Goal: Feedback & Contribution: Submit feedback/report problem

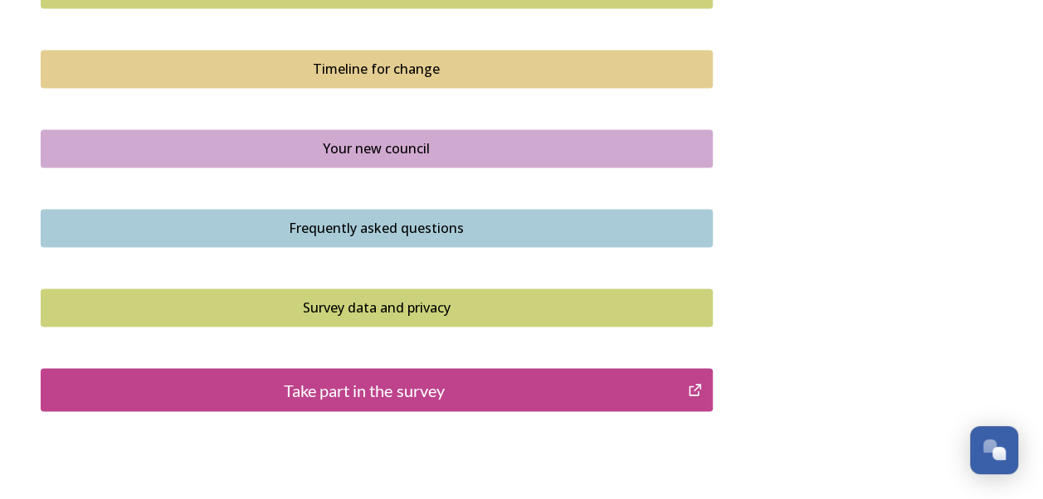
scroll to position [1199, 0]
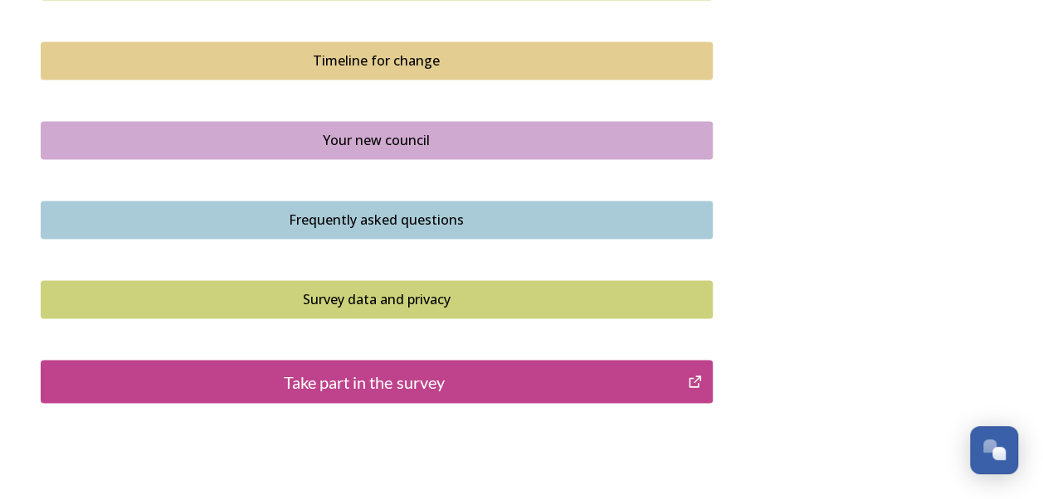
click at [606, 372] on div "Take part in the survey" at bounding box center [365, 381] width 630 height 25
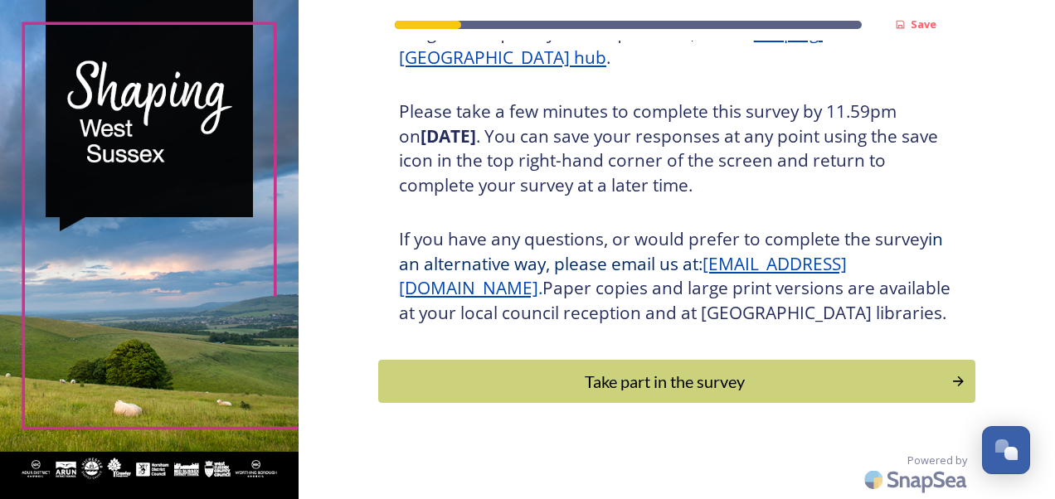
scroll to position [297, 0]
click at [890, 381] on div "Take part in the survey" at bounding box center [664, 381] width 561 height 25
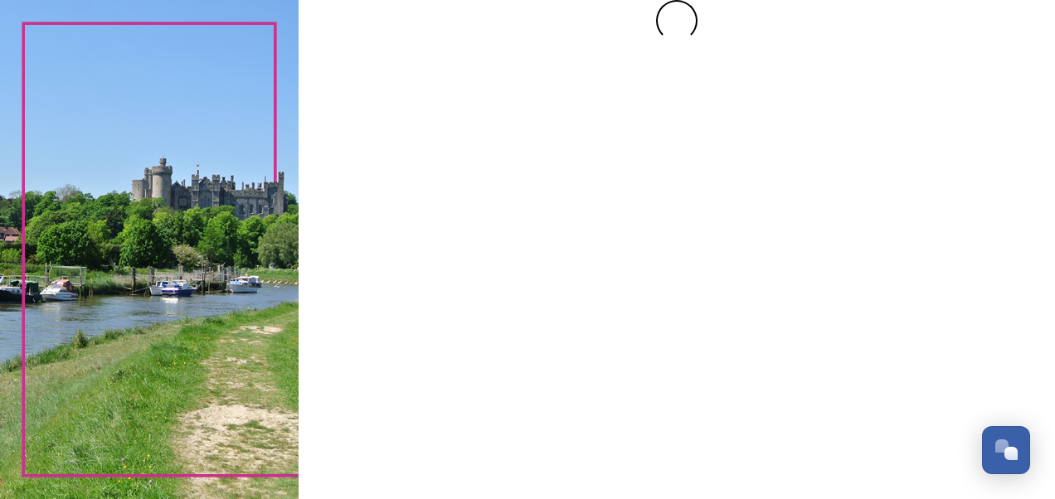
scroll to position [0, 0]
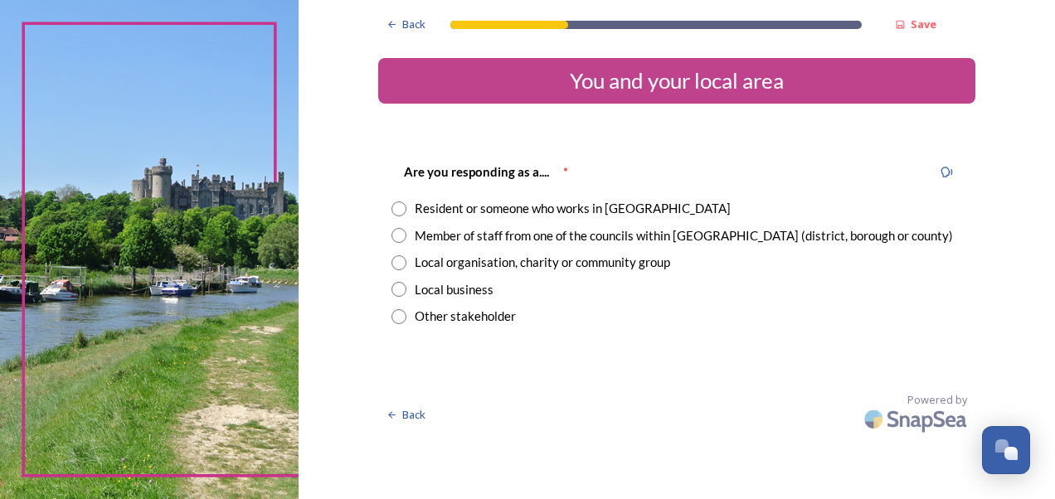
click at [550, 236] on div "Member of staff from one of the councils within [GEOGRAPHIC_DATA] (district, bo…" at bounding box center [684, 235] width 538 height 19
click at [396, 237] on input "radio" at bounding box center [399, 235] width 15 height 15
radio input "true"
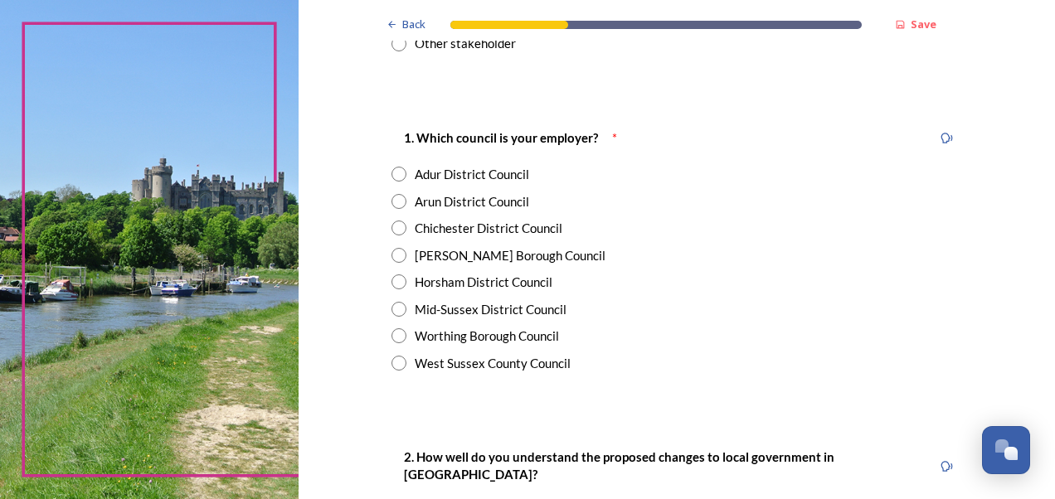
scroll to position [282, 0]
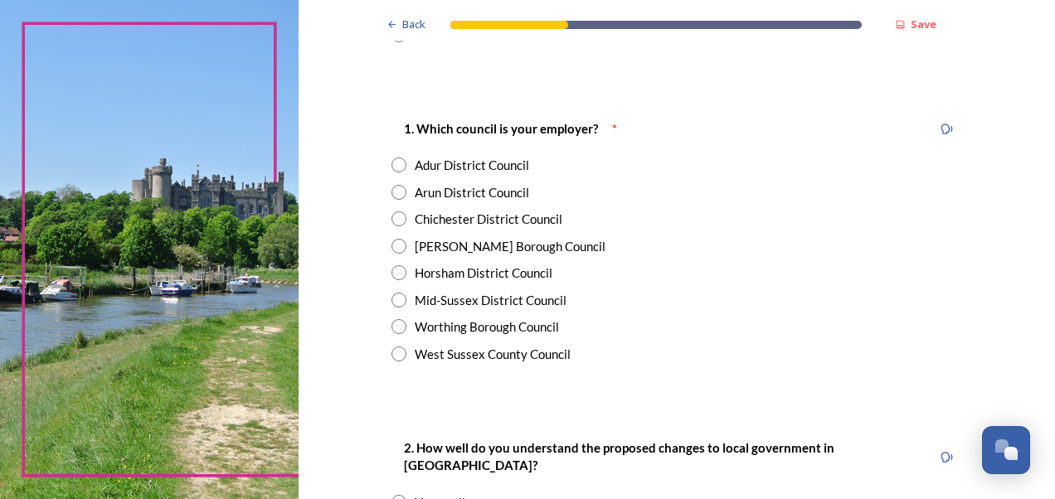
click at [446, 352] on div "West Sussex County Council" at bounding box center [493, 354] width 156 height 19
radio input "true"
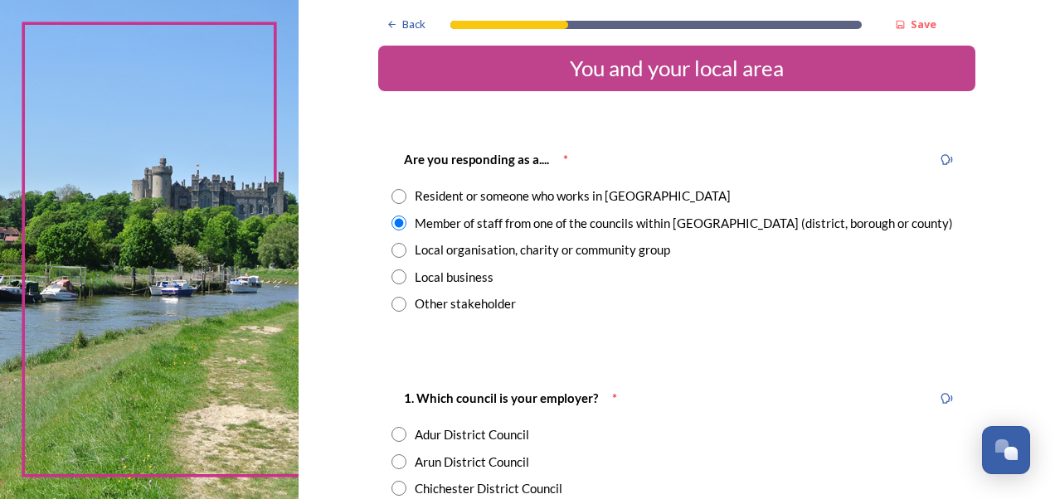
scroll to position [0, 0]
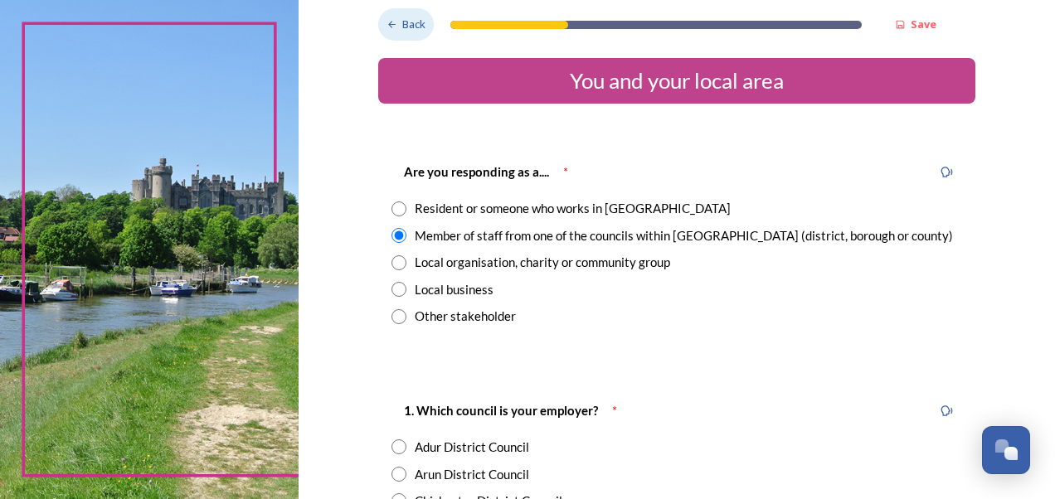
click at [402, 22] on span "Back" at bounding box center [413, 25] width 23 height 16
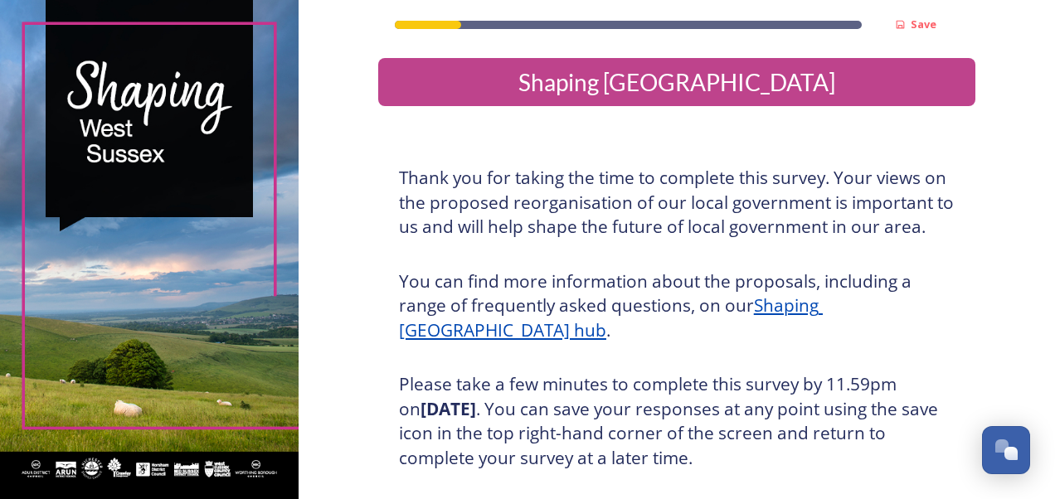
click at [823, 312] on u "Shaping [GEOGRAPHIC_DATA] hub" at bounding box center [611, 318] width 424 height 48
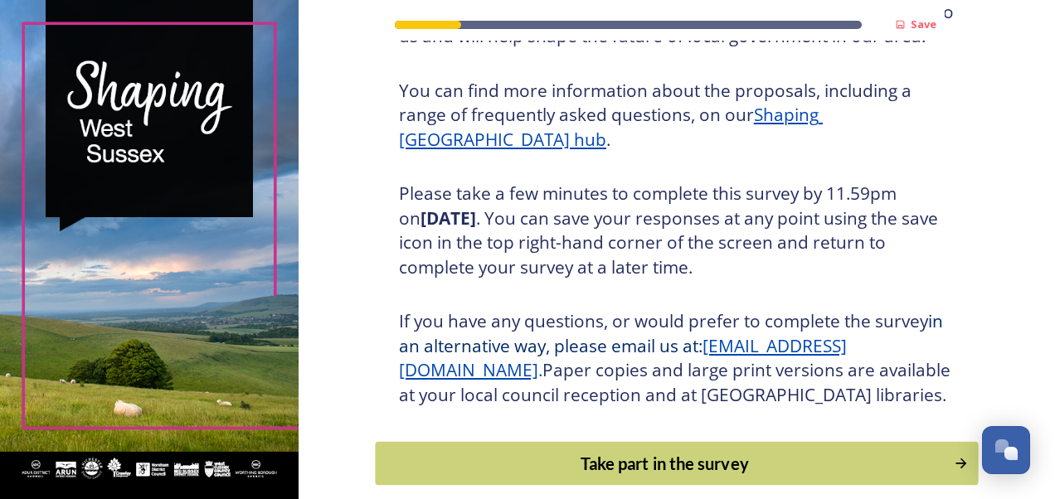
scroll to position [192, 0]
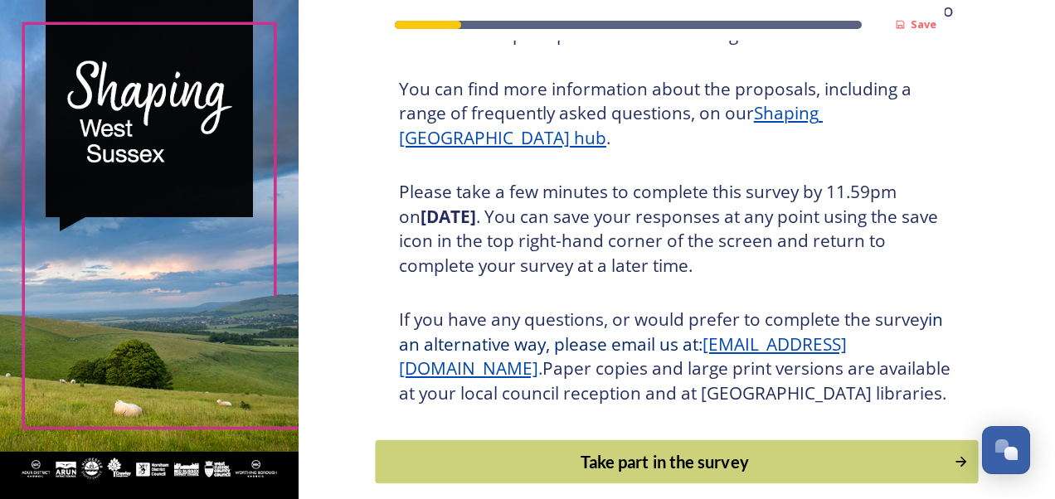
click at [718, 474] on div "Take part in the survey" at bounding box center [664, 462] width 561 height 25
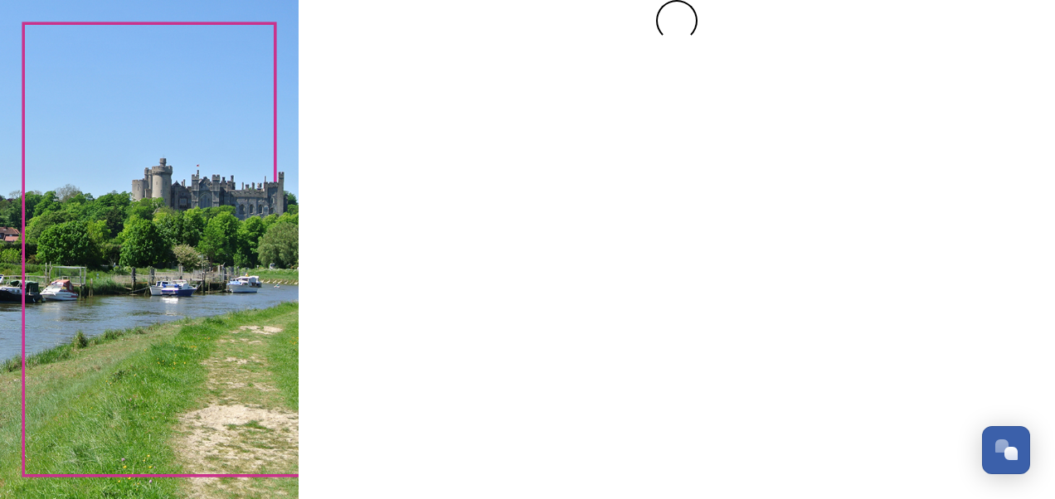
scroll to position [0, 0]
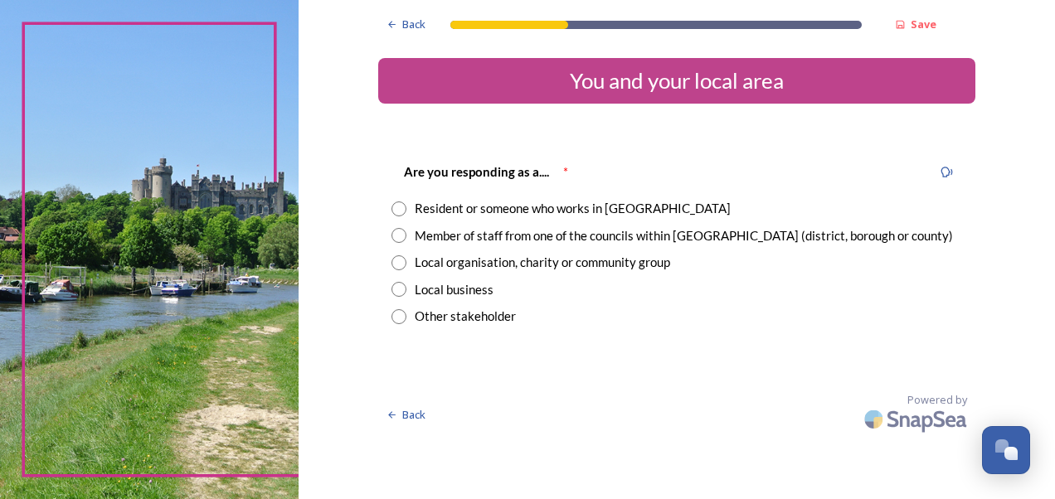
click at [394, 234] on input "radio" at bounding box center [399, 235] width 15 height 15
radio input "true"
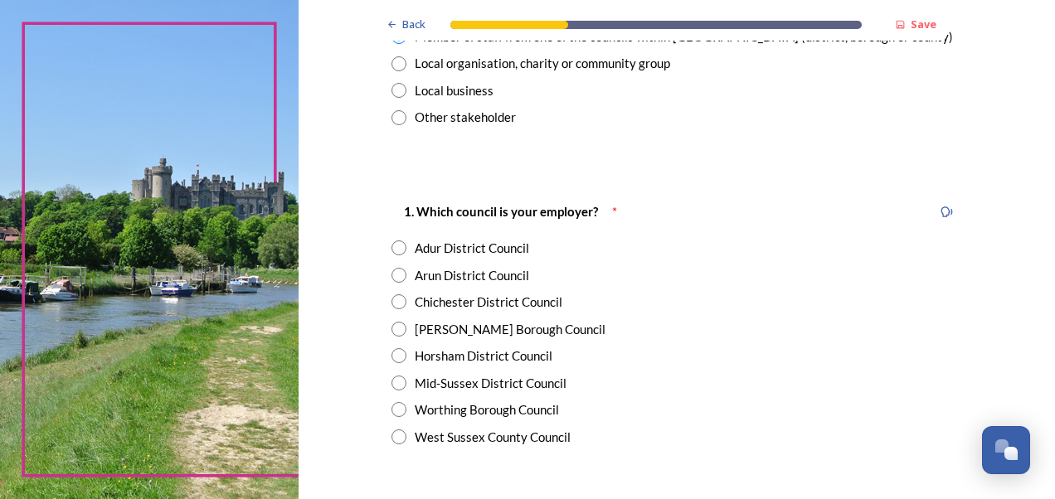
scroll to position [270, 0]
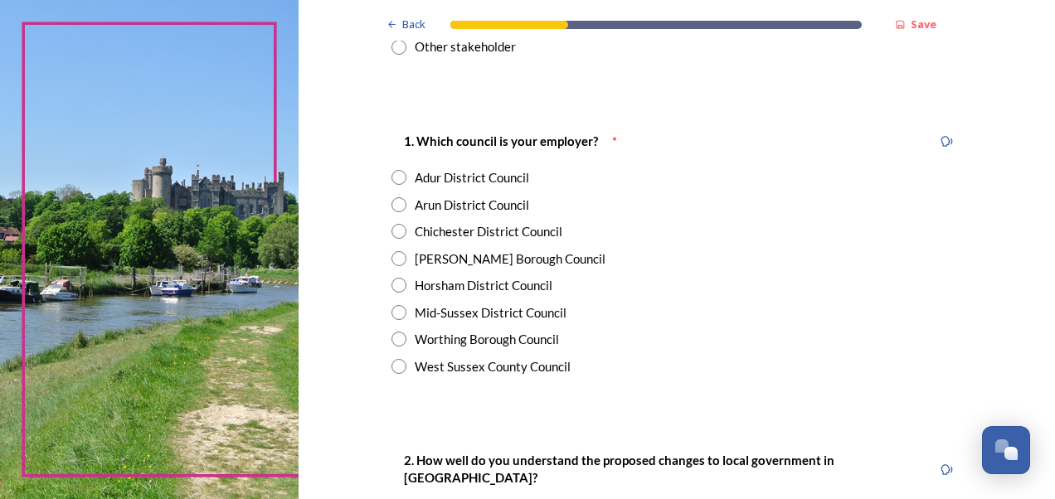
click at [398, 362] on input "radio" at bounding box center [399, 366] width 15 height 15
radio input "true"
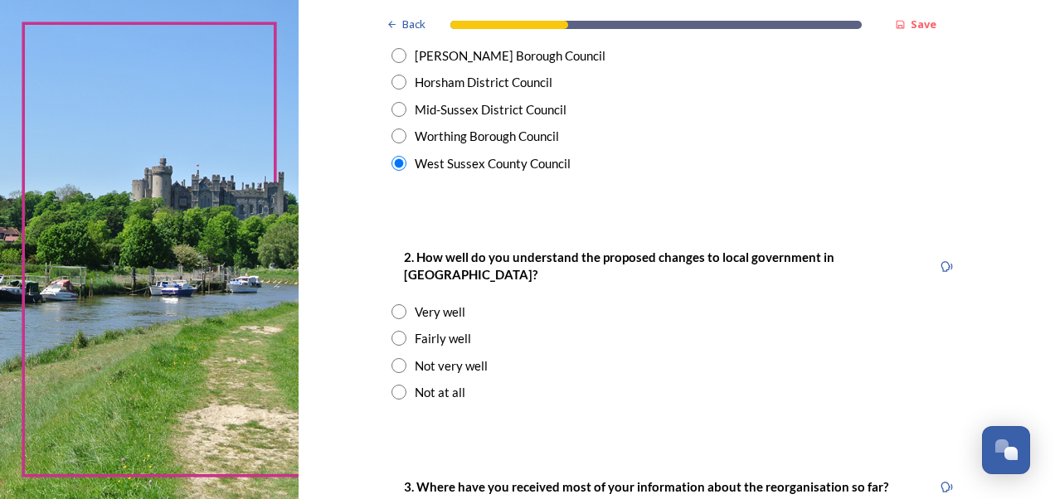
scroll to position [528, 0]
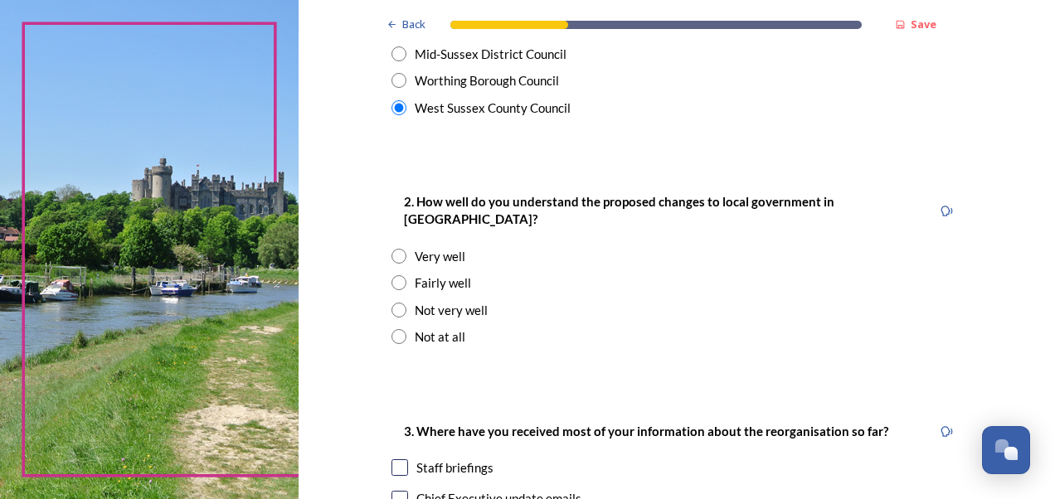
click at [434, 274] on div "Fairly well" at bounding box center [443, 283] width 56 height 19
radio input "true"
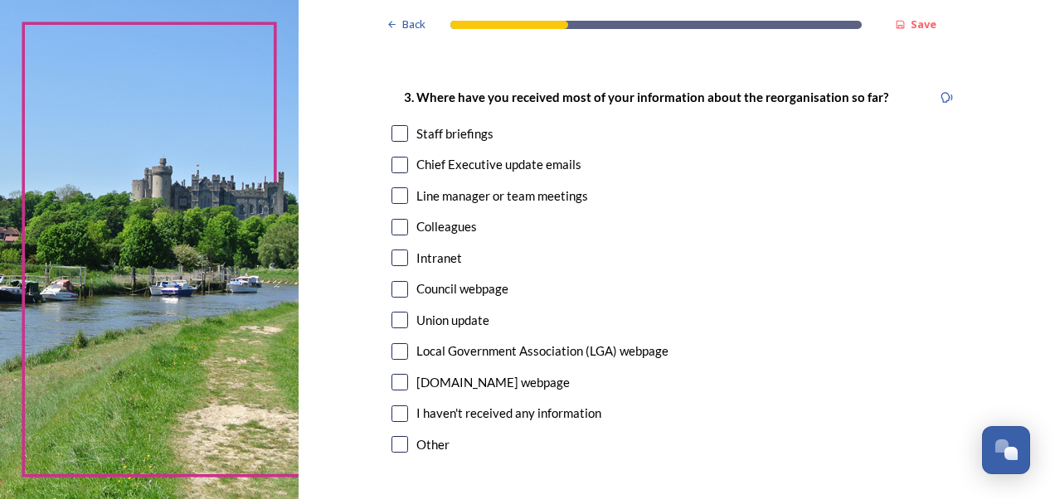
scroll to position [874, 0]
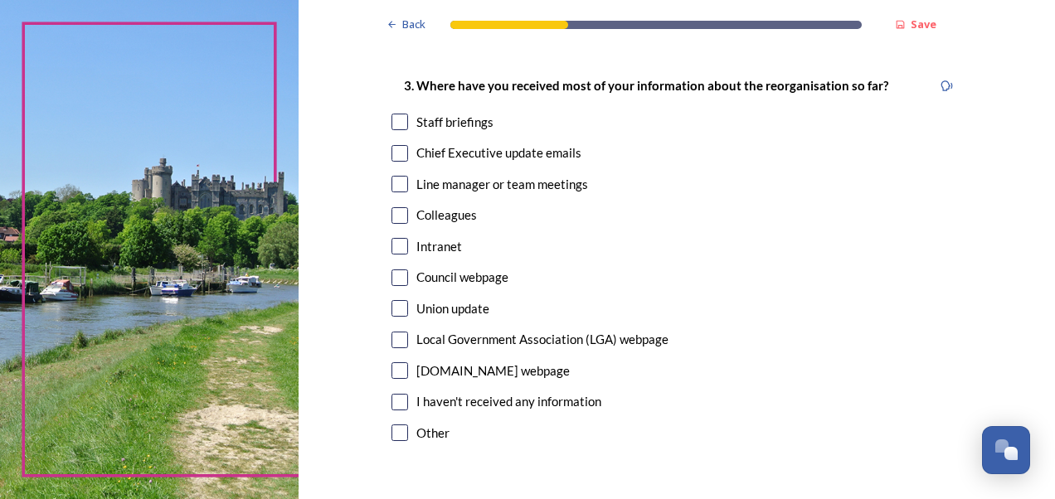
click at [405, 268] on div "Council webpage" at bounding box center [677, 277] width 571 height 19
checkbox input "true"
click at [392, 207] on input "checkbox" at bounding box center [400, 215] width 17 height 17
checkbox input "true"
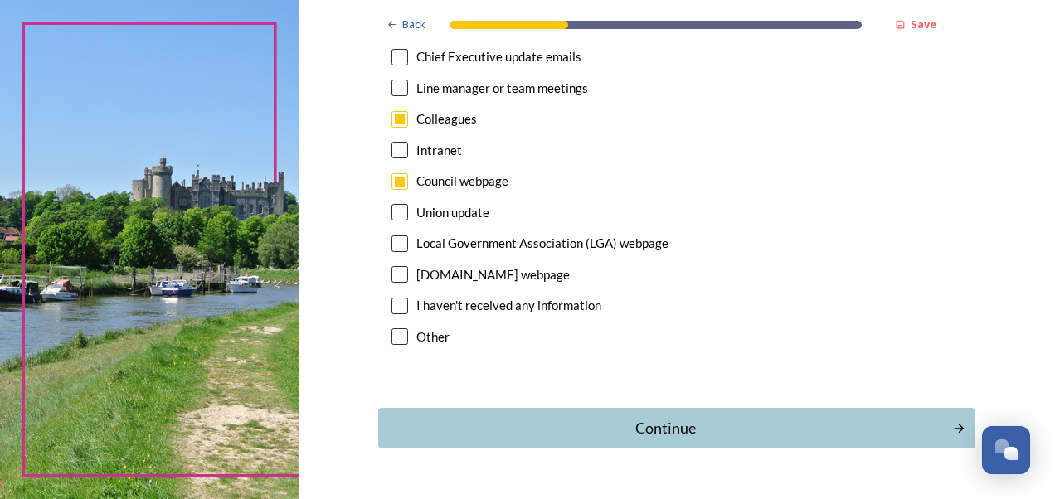
scroll to position [998, 0]
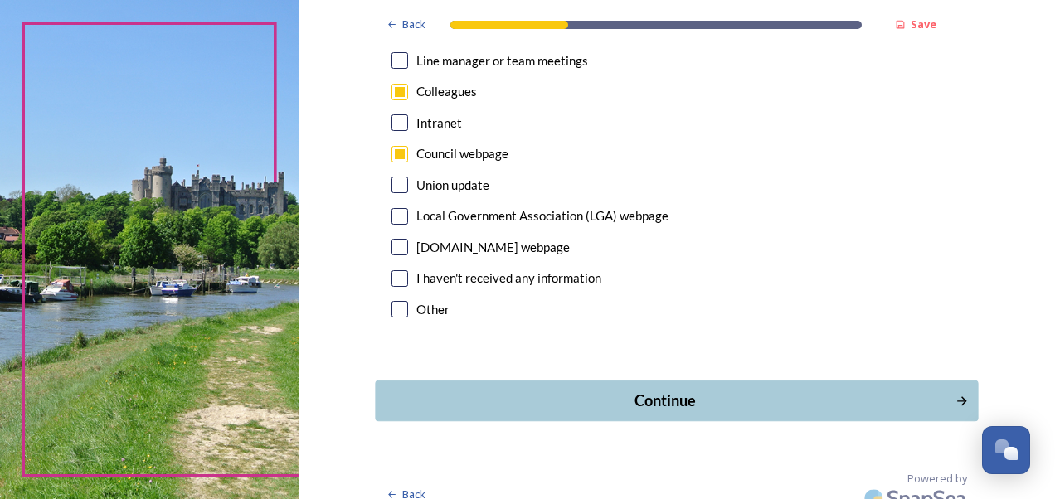
click at [840, 390] on div "Continue" at bounding box center [665, 401] width 562 height 22
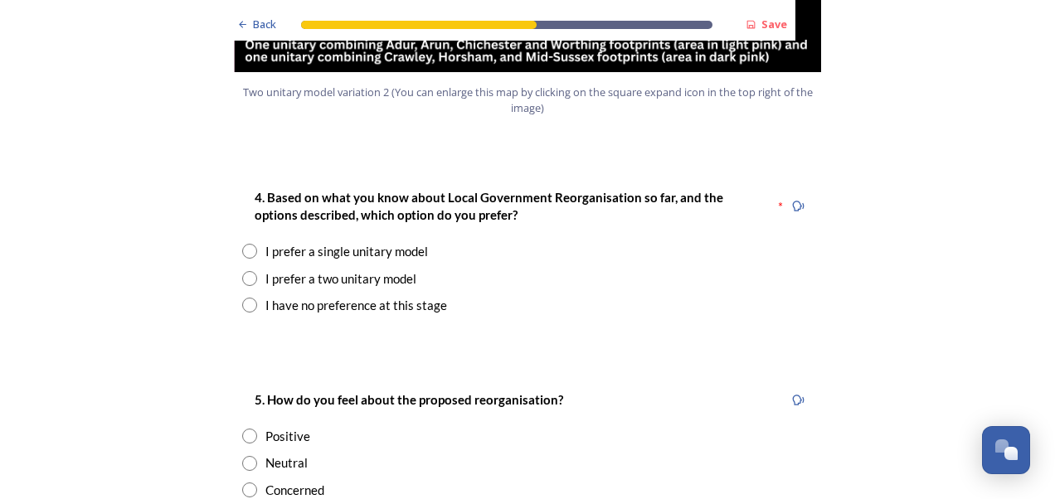
scroll to position [2163, 0]
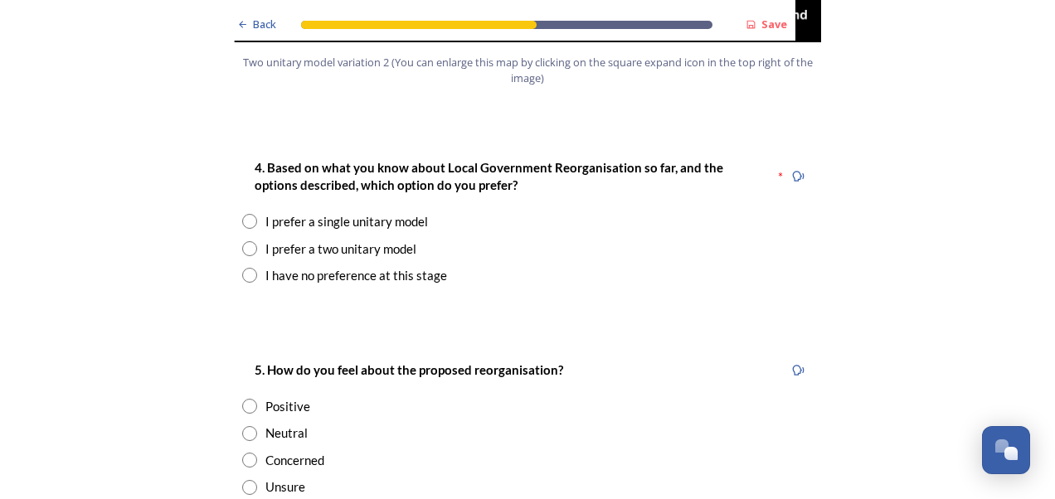
click at [242, 268] on input "radio" at bounding box center [249, 275] width 15 height 15
radio input "true"
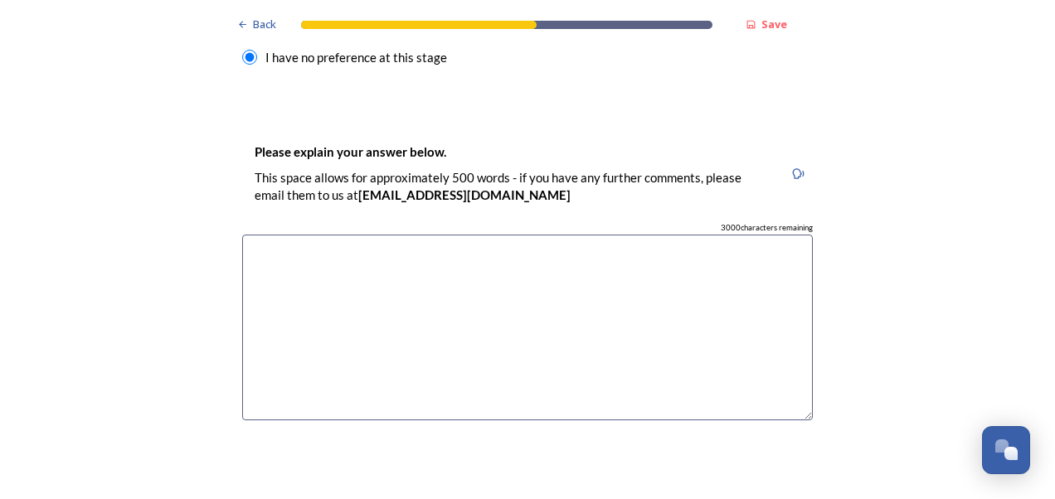
scroll to position [2362, 0]
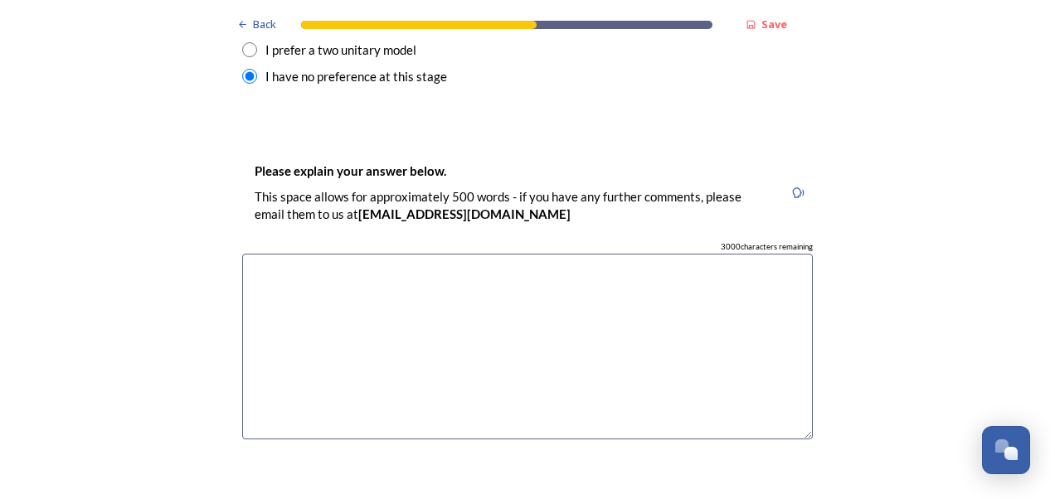
click at [550, 254] on textarea at bounding box center [527, 347] width 571 height 187
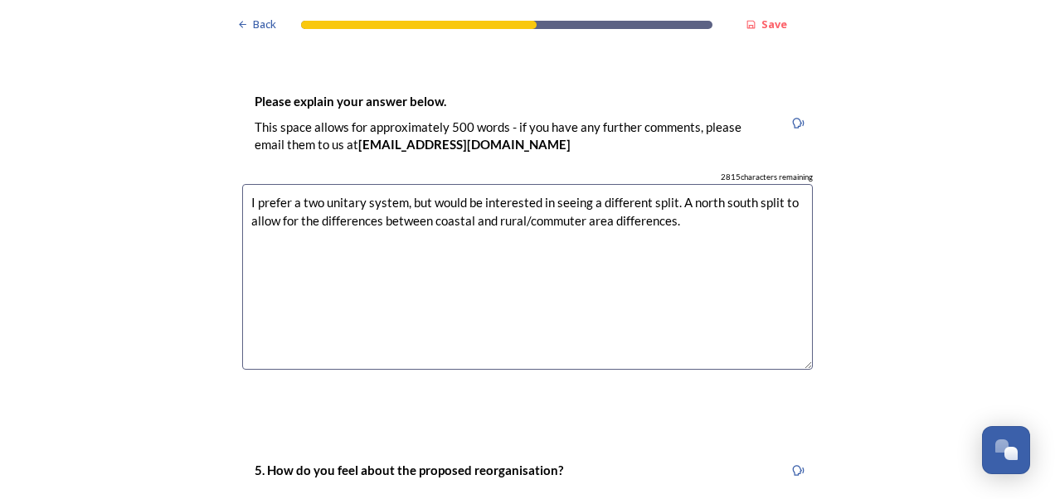
scroll to position [2336, 0]
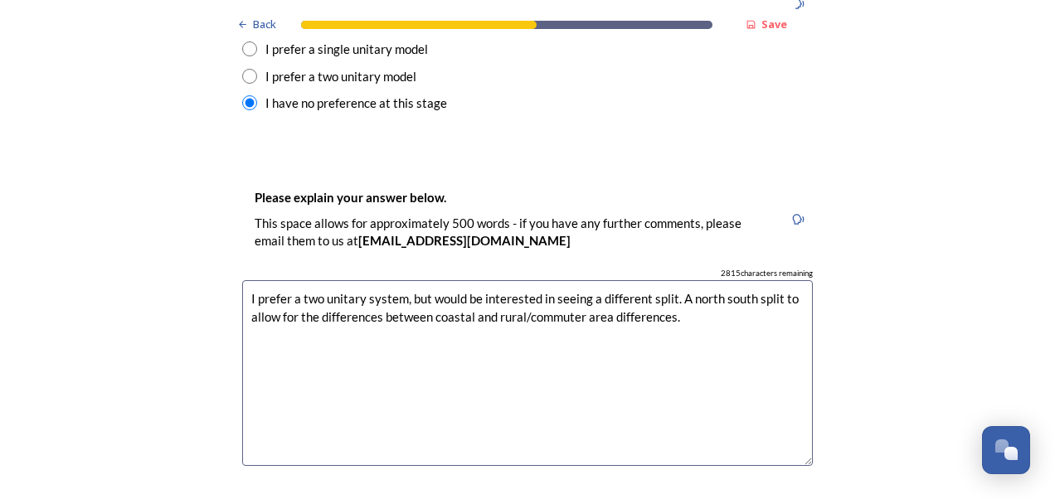
click at [400, 280] on textarea "I prefer a two unitary system, but would be interested in seeing a different sp…" at bounding box center [527, 373] width 571 height 187
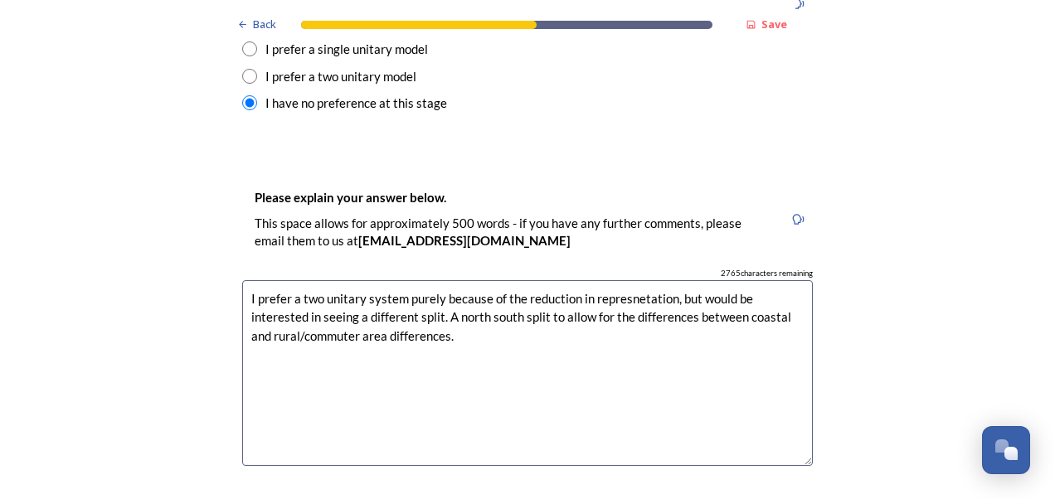
click at [430, 280] on textarea "I prefer a two unitary system purely because of the reduction in represnetation…" at bounding box center [527, 373] width 571 height 187
click at [586, 280] on textarea "I prefer a two unitary system because of the reduction in represnetation, but w…" at bounding box center [527, 373] width 571 height 187
click at [605, 280] on textarea "I prefer a two unitary system because of the reduction in represnetation, but w…" at bounding box center [527, 373] width 571 height 187
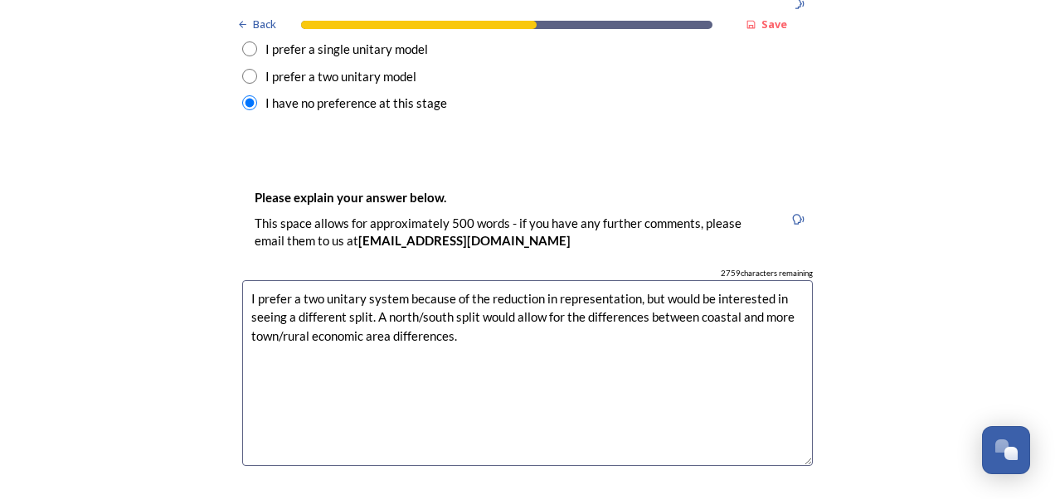
click at [735, 280] on textarea "I prefer a two unitary system because of the reduction in representation, but w…" at bounding box center [527, 373] width 571 height 187
click at [491, 288] on textarea "I prefer a two unitary system because of the reduction in representation, but w…" at bounding box center [527, 373] width 571 height 187
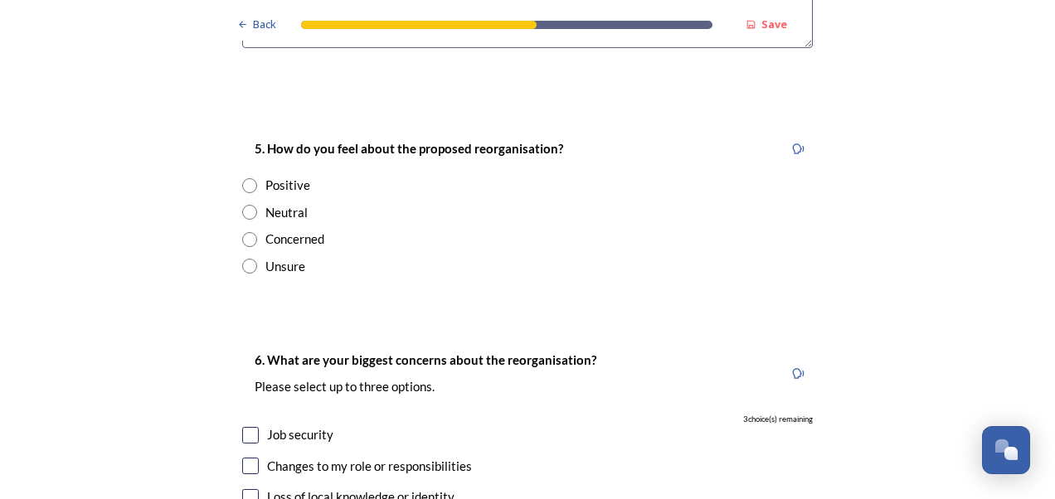
scroll to position [2773, 0]
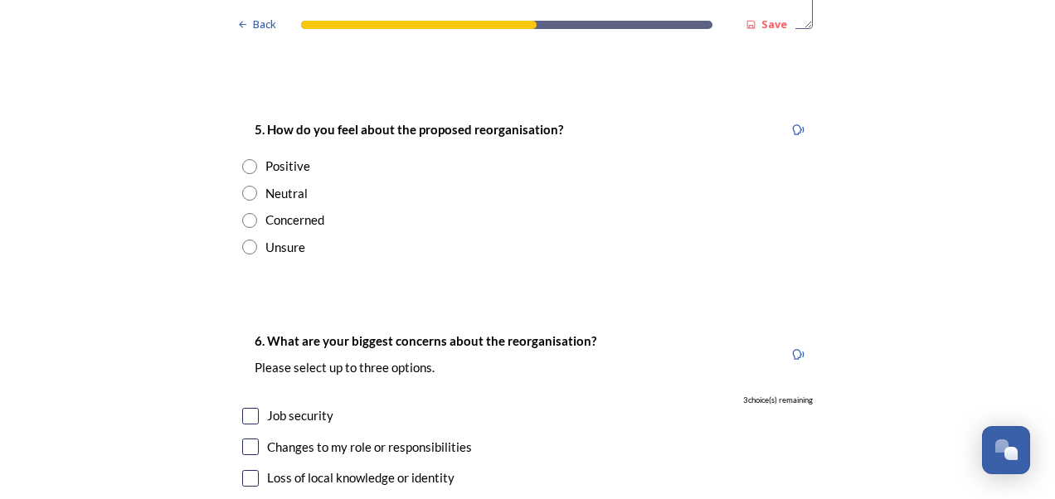
type textarea "I prefer a two unitary system because of the reduction in representation, but w…"
click at [311, 211] on div "Concerned" at bounding box center [294, 220] width 59 height 19
radio input "true"
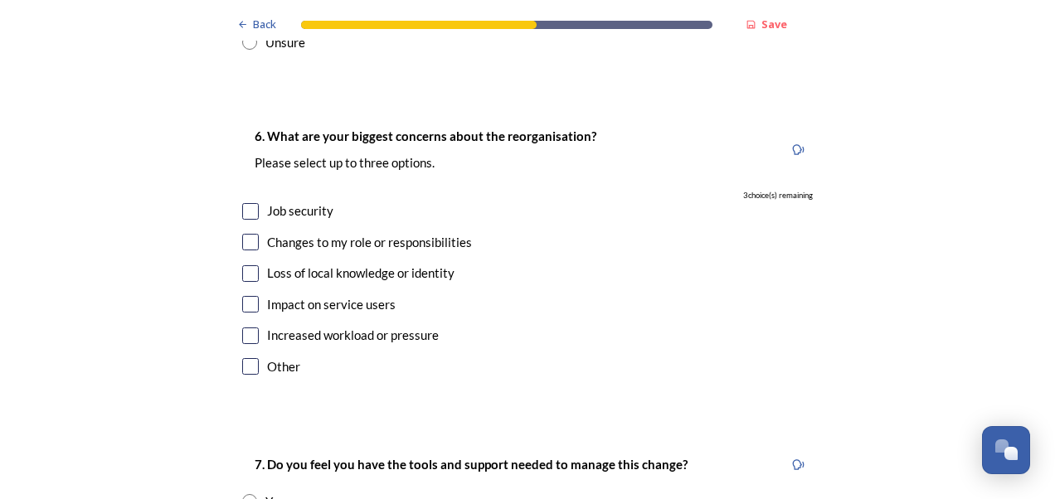
scroll to position [3029, 0]
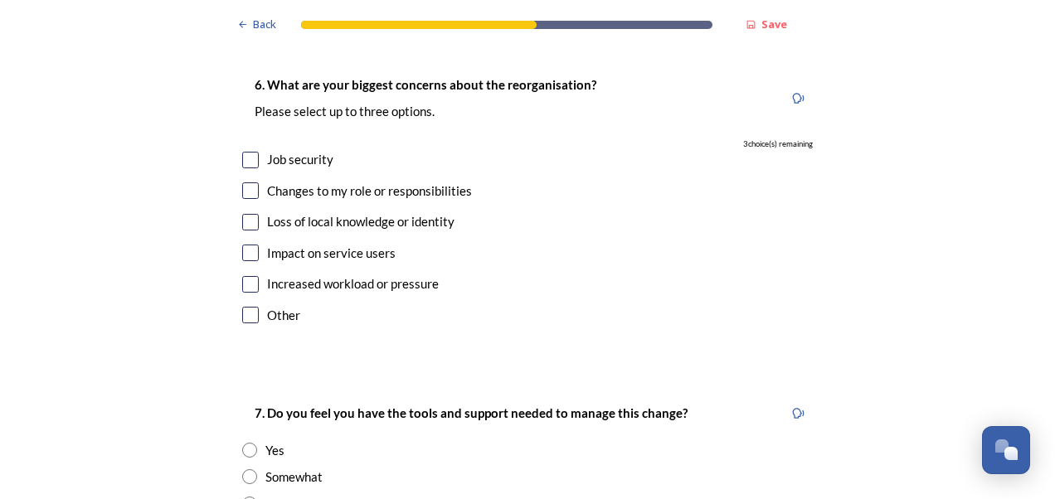
click at [246, 214] on input "checkbox" at bounding box center [250, 222] width 17 height 17
checkbox input "true"
click at [249, 245] on input "checkbox" at bounding box center [250, 253] width 17 height 17
checkbox input "true"
click at [242, 307] on input "checkbox" at bounding box center [250, 315] width 17 height 17
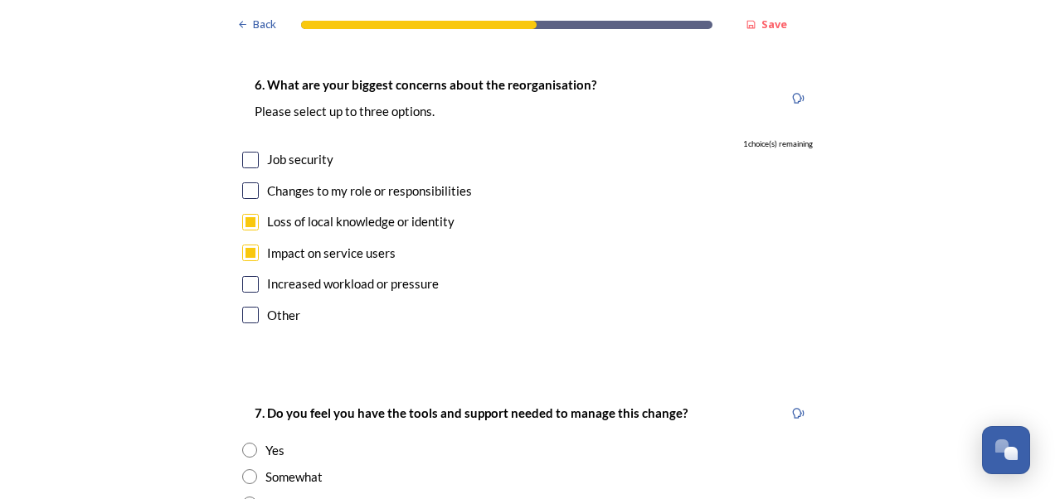
checkbox input "true"
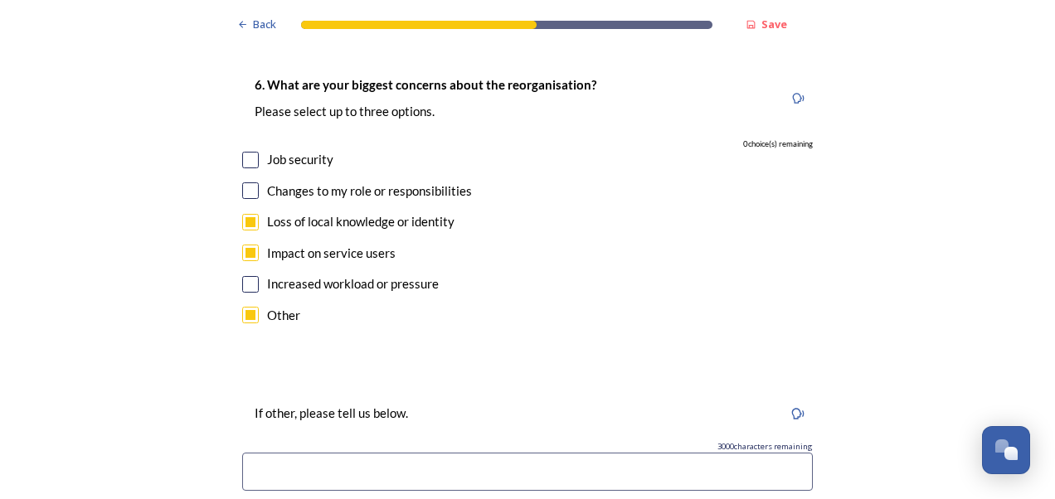
click at [289, 453] on input at bounding box center [527, 472] width 571 height 38
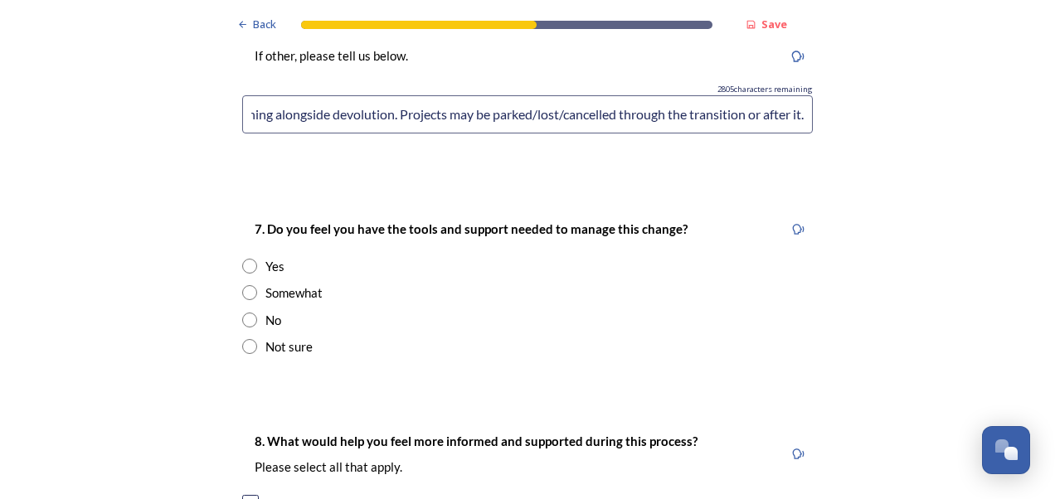
scroll to position [3427, 0]
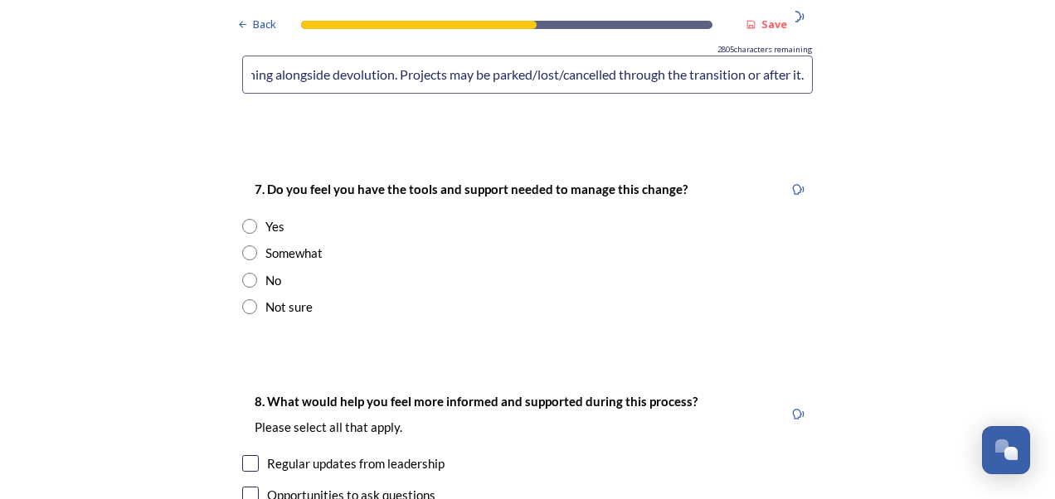
type input "Reduction in representation. Difficulties in the transition period, especially …"
click at [251, 298] on div "Not sure" at bounding box center [527, 307] width 571 height 19
radio input "true"
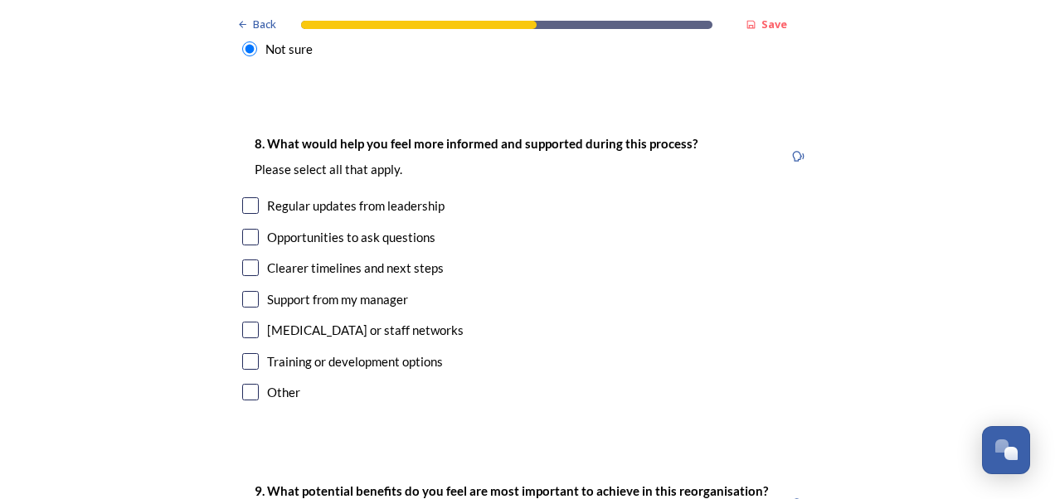
scroll to position [3686, 0]
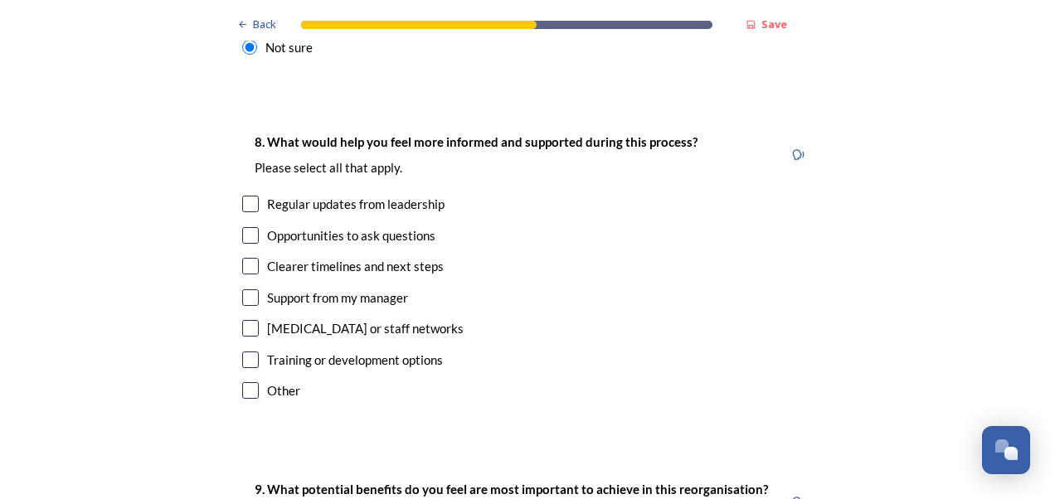
click at [247, 196] on input "checkbox" at bounding box center [250, 204] width 17 height 17
checkbox input "true"
click at [244, 227] on input "checkbox" at bounding box center [250, 235] width 17 height 17
checkbox input "true"
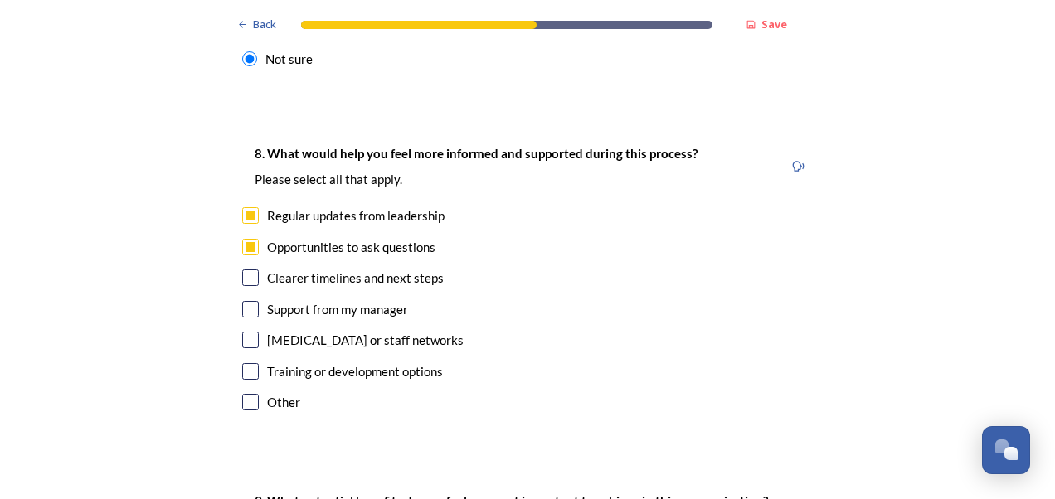
scroll to position [3681, 0]
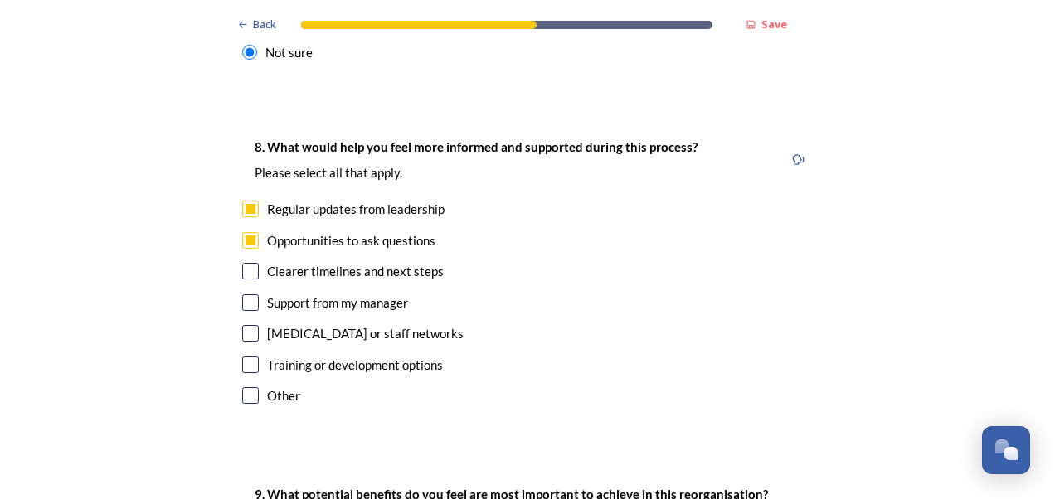
click at [244, 263] on input "checkbox" at bounding box center [250, 271] width 17 height 17
checkbox input "true"
click at [245, 387] on input "checkbox" at bounding box center [250, 395] width 17 height 17
checkbox input "true"
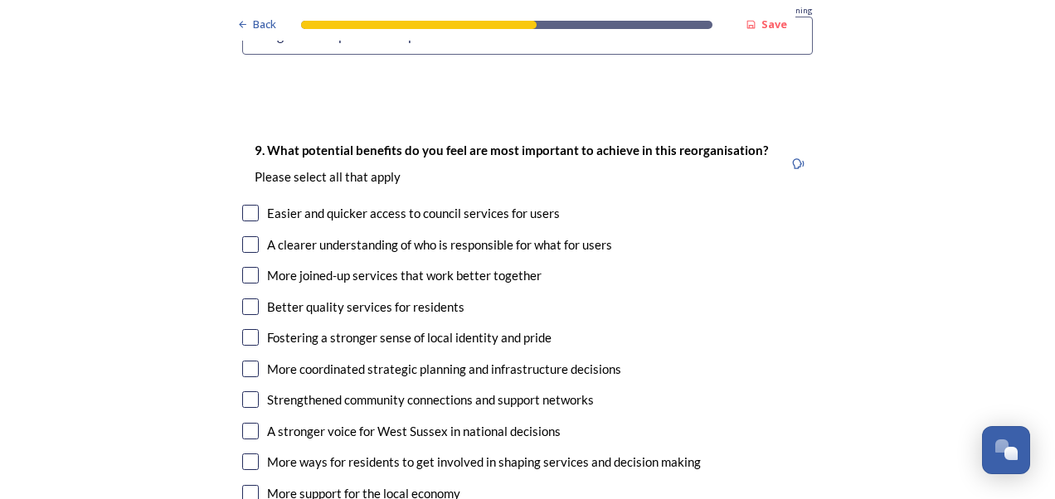
scroll to position [4205, 0]
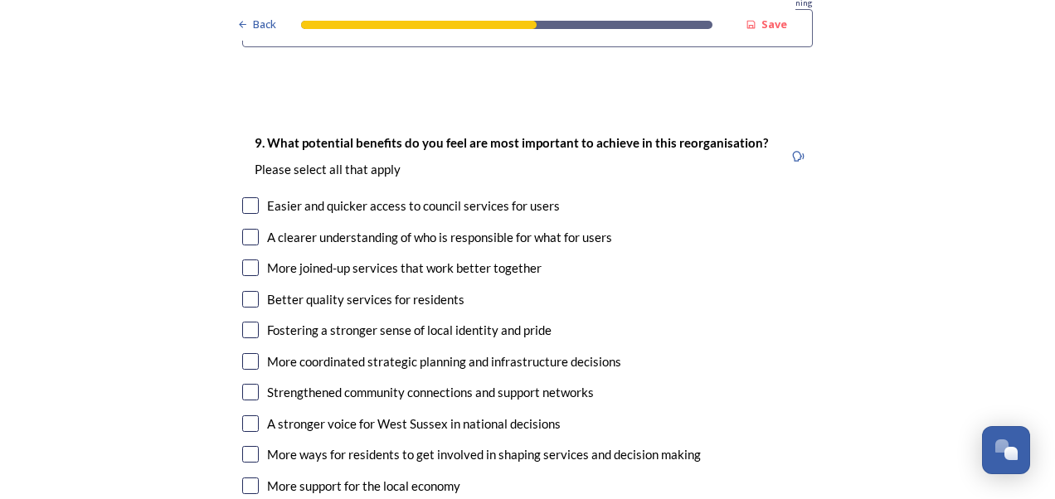
type input "Being able to input into the process."
click at [255, 259] on div "More joined-up services that work better together" at bounding box center [527, 268] width 571 height 19
checkbox input "true"
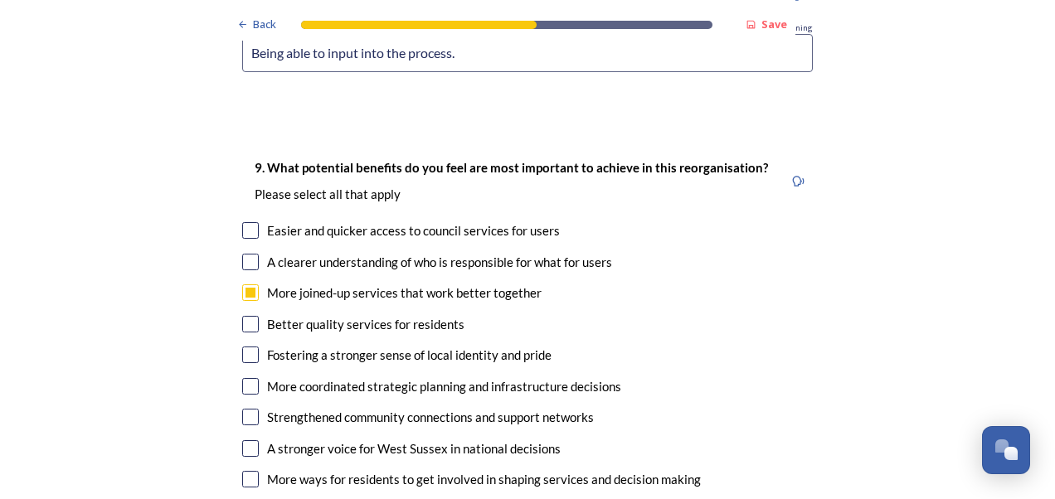
scroll to position [4182, 0]
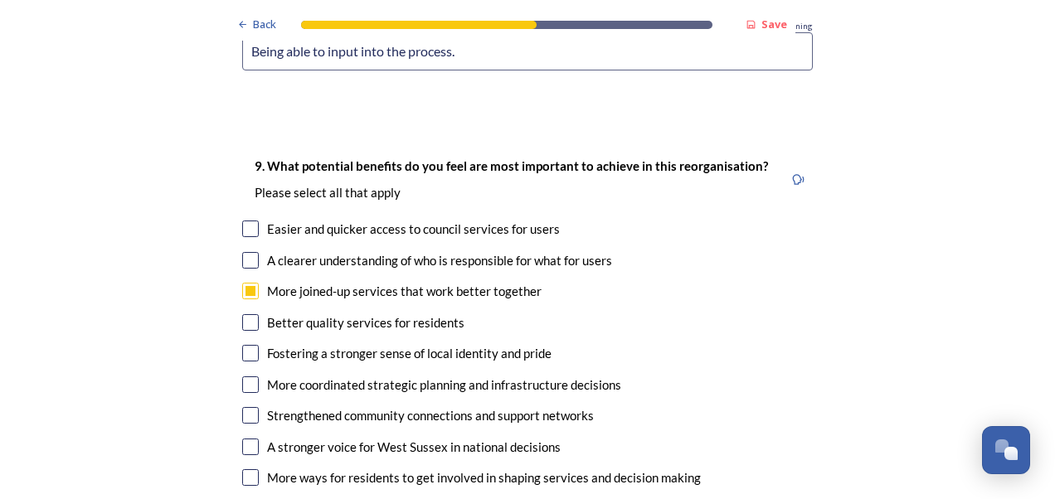
click at [242, 377] on input "checkbox" at bounding box center [250, 385] width 17 height 17
checkbox input "true"
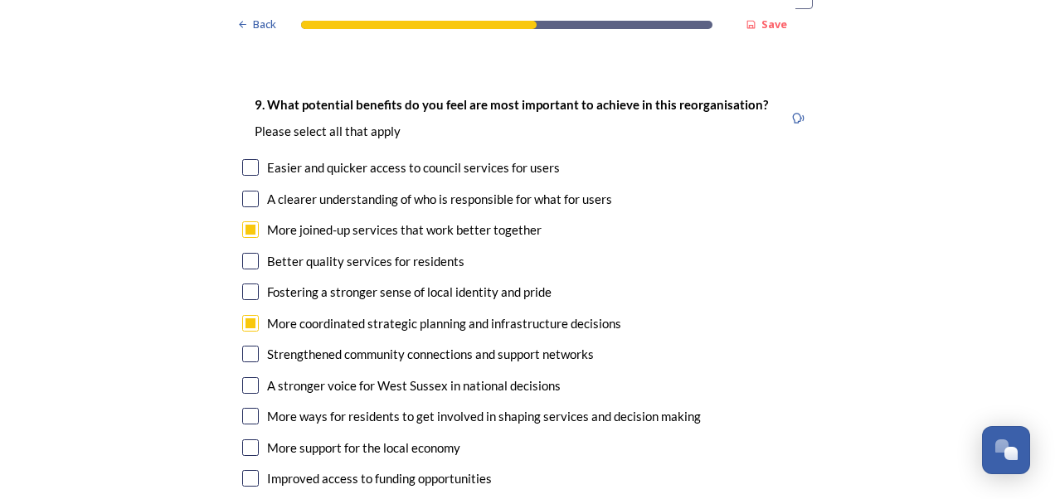
click at [247, 377] on input "checkbox" at bounding box center [250, 385] width 17 height 17
checkbox input "true"
click at [251, 470] on input "checkbox" at bounding box center [250, 478] width 17 height 17
checkbox input "true"
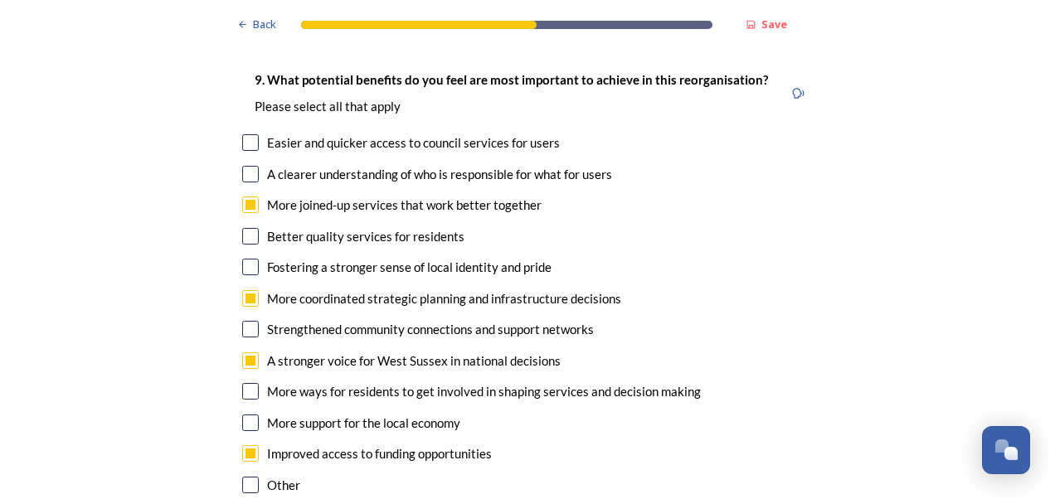
scroll to position [4269, 0]
click at [251, 228] on input "checkbox" at bounding box center [250, 236] width 17 height 17
checkbox input "true"
click at [255, 134] on div "Easier and quicker access to council services for users" at bounding box center [527, 143] width 571 height 19
checkbox input "true"
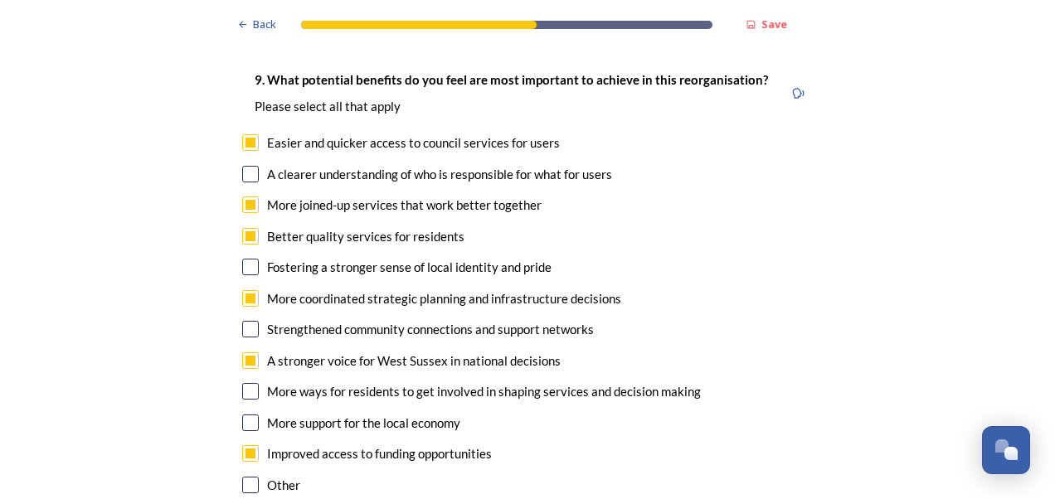
click at [249, 166] on input "checkbox" at bounding box center [250, 174] width 17 height 17
click at [246, 166] on input "checkbox" at bounding box center [250, 174] width 17 height 17
checkbox input "false"
click at [246, 228] on input "checkbox" at bounding box center [250, 236] width 17 height 17
checkbox input "false"
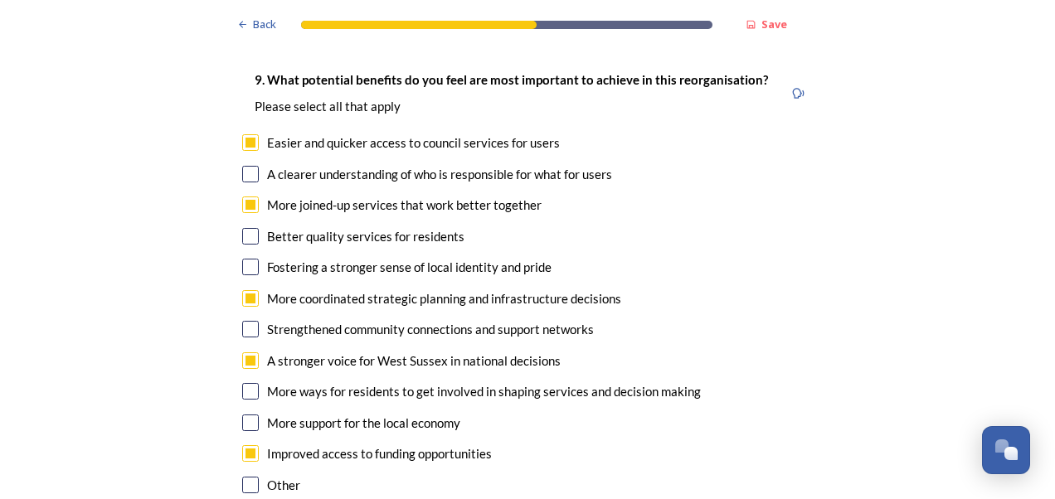
click at [245, 353] on input "checkbox" at bounding box center [250, 361] width 17 height 17
checkbox input "true"
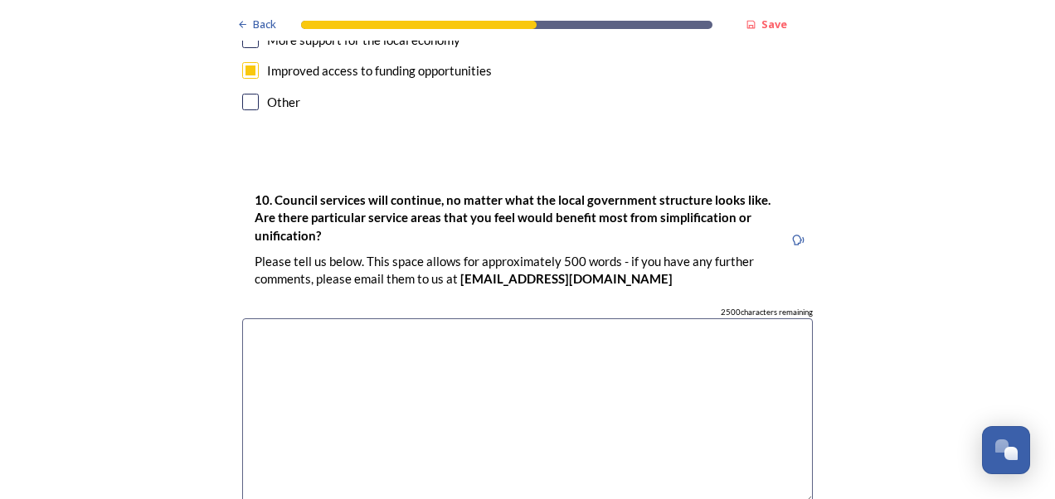
scroll to position [4726, 0]
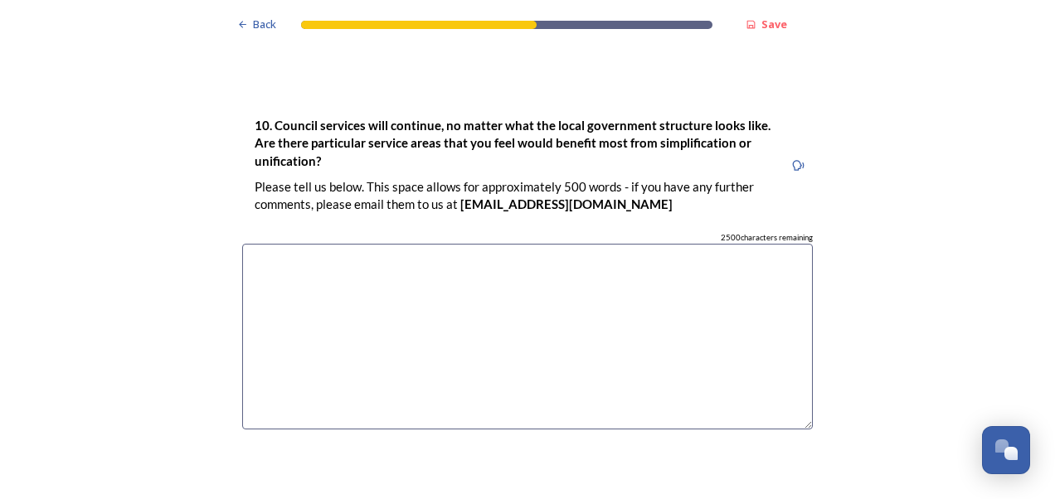
click at [612, 269] on textarea at bounding box center [527, 337] width 571 height 187
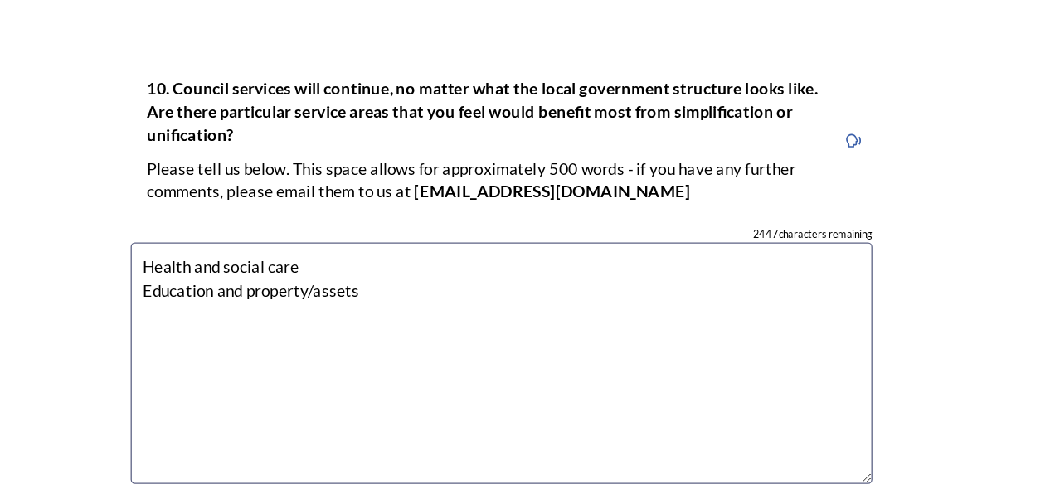
scroll to position [4722, 0]
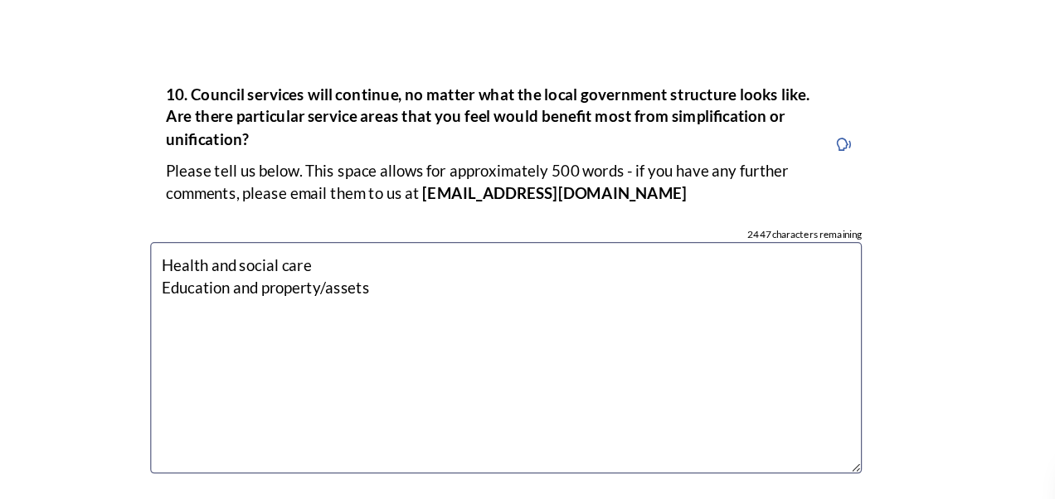
click at [568, 248] on textarea "Health and social care Education and property/assets" at bounding box center [527, 341] width 571 height 187
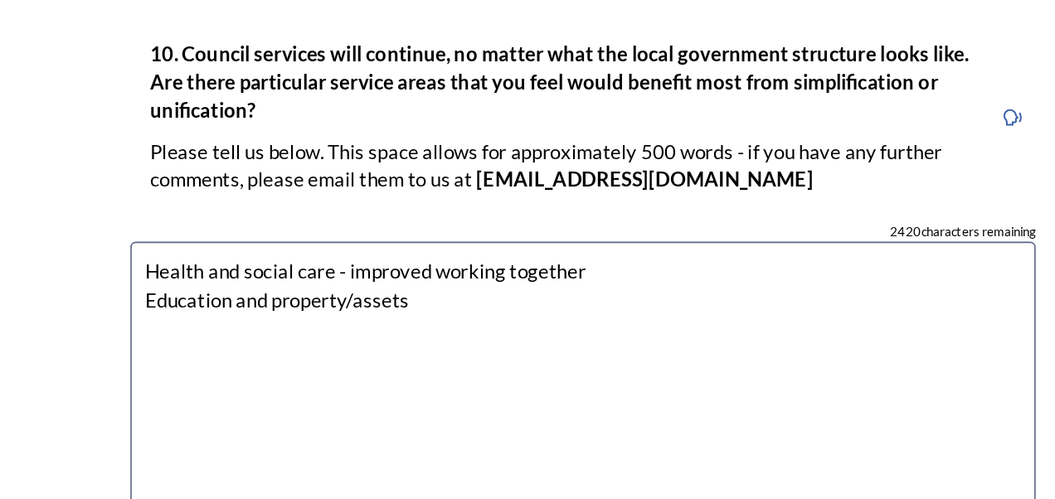
click at [512, 246] on textarea "Health and social care - improved working together Education and property/assets" at bounding box center [527, 339] width 571 height 187
click at [319, 251] on textarea "Health and social care - improved working together Education and property/asset…" at bounding box center [527, 339] width 571 height 187
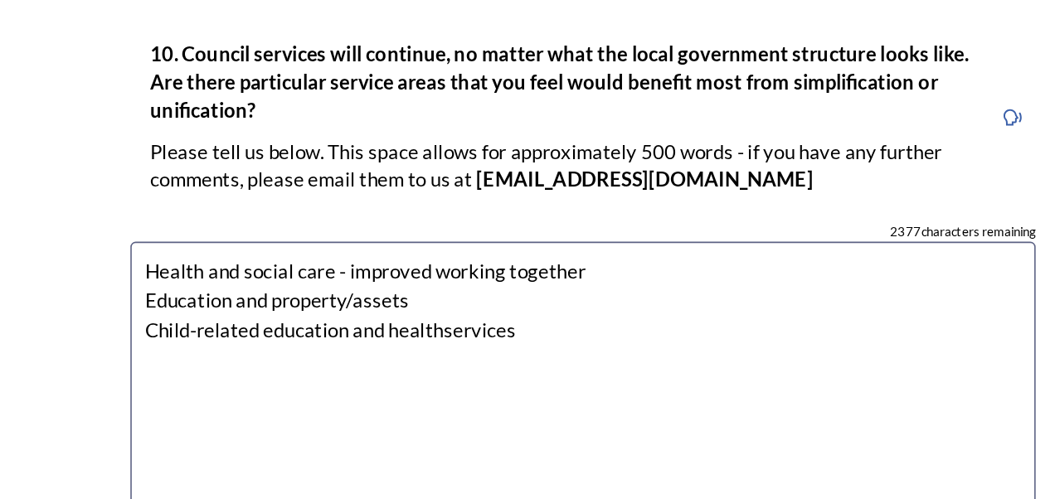
click at [434, 248] on textarea "Health and social care - improved working together Education and property/asset…" at bounding box center [527, 339] width 571 height 187
click at [523, 246] on textarea "Health and social care - improved working together Education and property/asset…" at bounding box center [527, 339] width 571 height 187
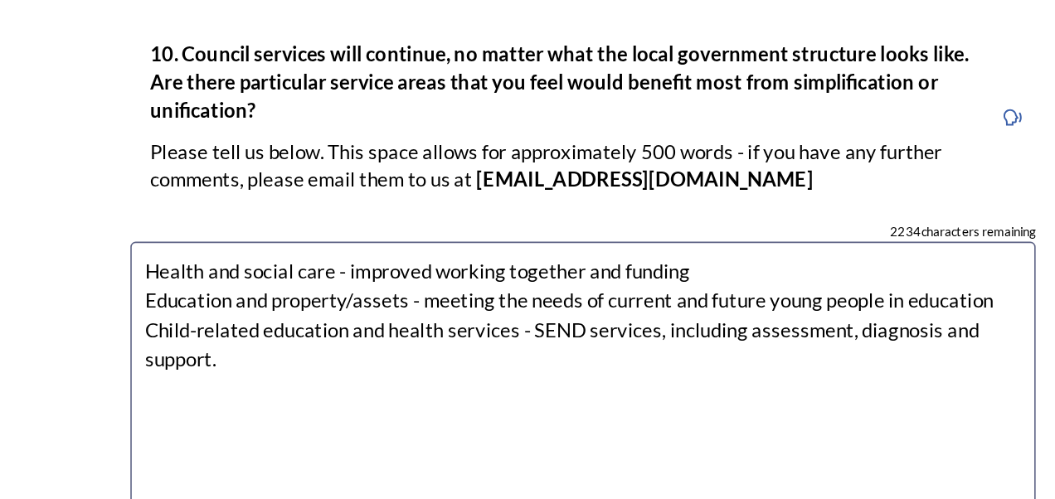
click at [774, 251] on textarea "Health and social care - improved working together and funding Education and pr…" at bounding box center [527, 339] width 571 height 187
click at [766, 292] on textarea "Health and social care - improved working together and funding Education and pr…" at bounding box center [527, 339] width 571 height 187
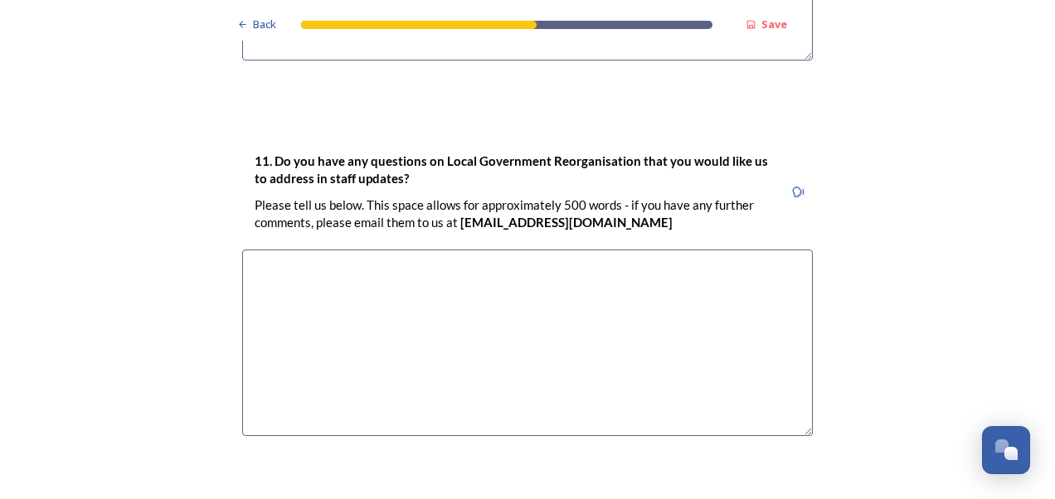
scroll to position [5110, 0]
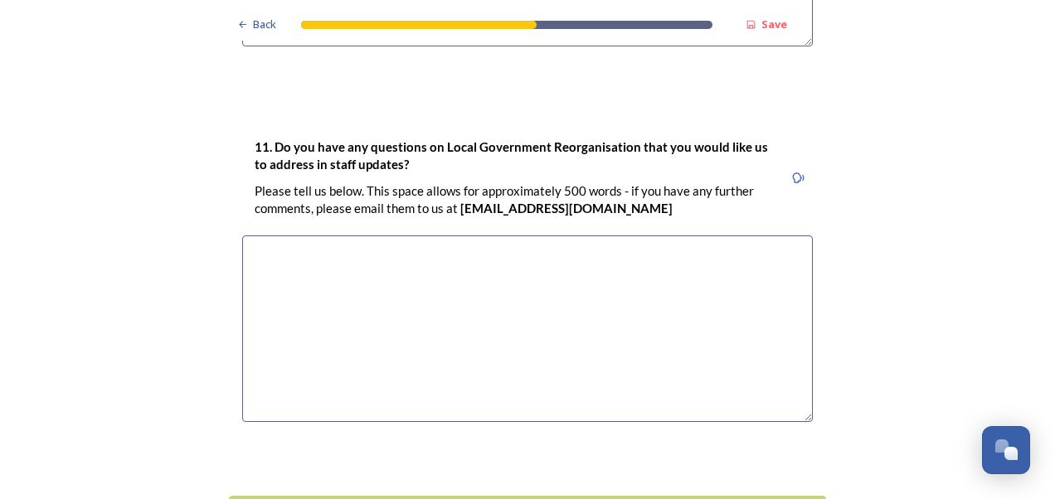
type textarea "Health and social care - improved working together and funding Education and pr…"
click at [527, 236] on textarea at bounding box center [527, 329] width 571 height 187
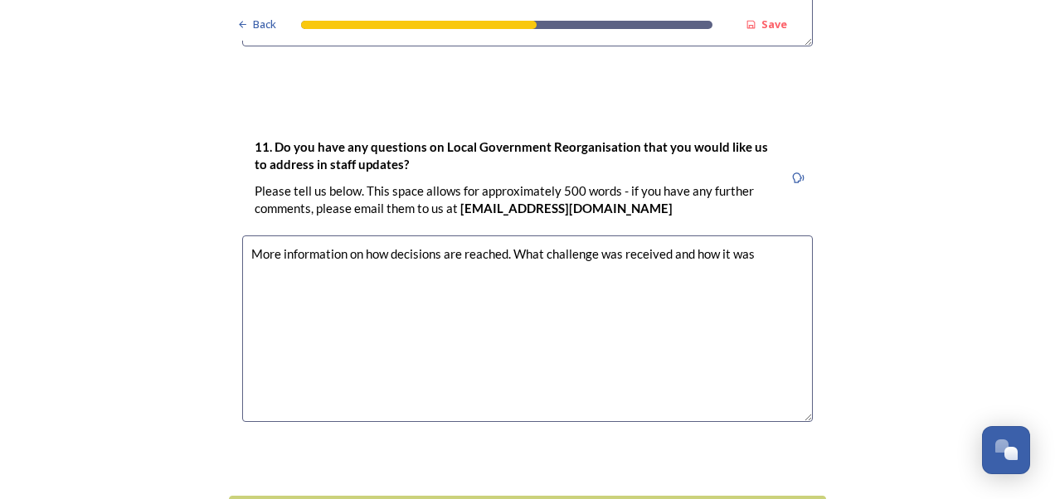
click at [509, 236] on textarea "More information on how decisions are reached. What challenge was received and …" at bounding box center [527, 329] width 571 height 187
click at [717, 236] on textarea "More information on how decisions are reached. How supportive challenge can be …" at bounding box center [527, 329] width 571 height 187
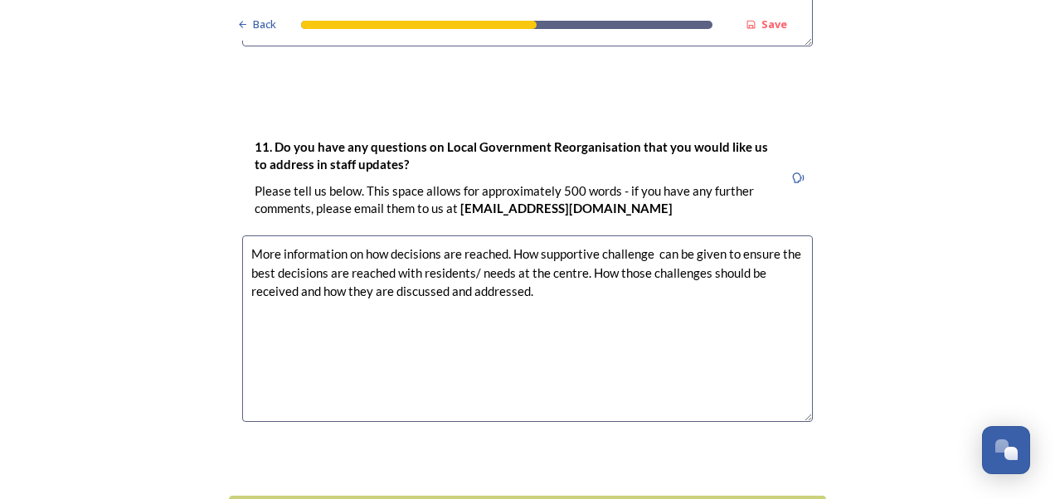
click at [649, 236] on textarea "More information on how decisions are reached. How supportive challenge can be …" at bounding box center [527, 329] width 571 height 187
type textarea "More information on how decisions are reached. How supportive challenge can be …"
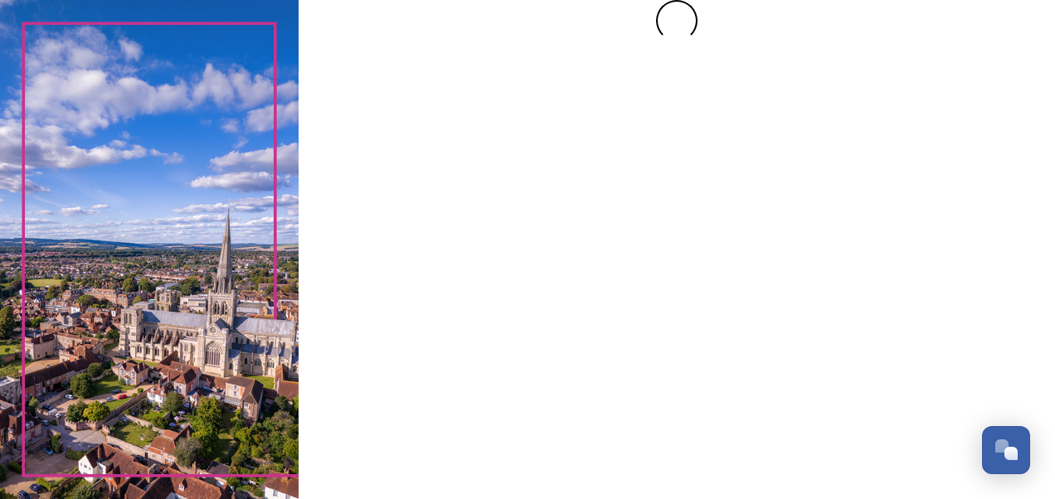
click at [646, 337] on div at bounding box center [677, 249] width 756 height 499
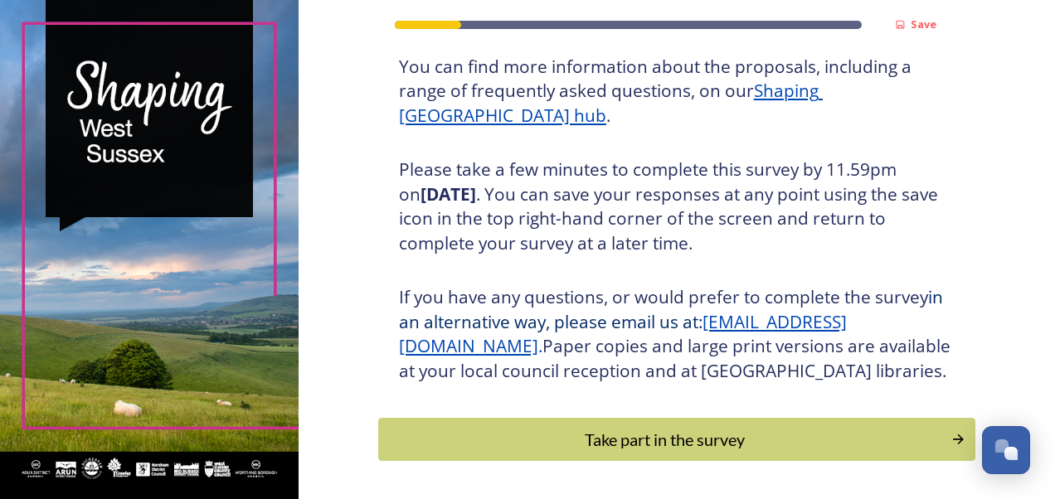
scroll to position [297, 0]
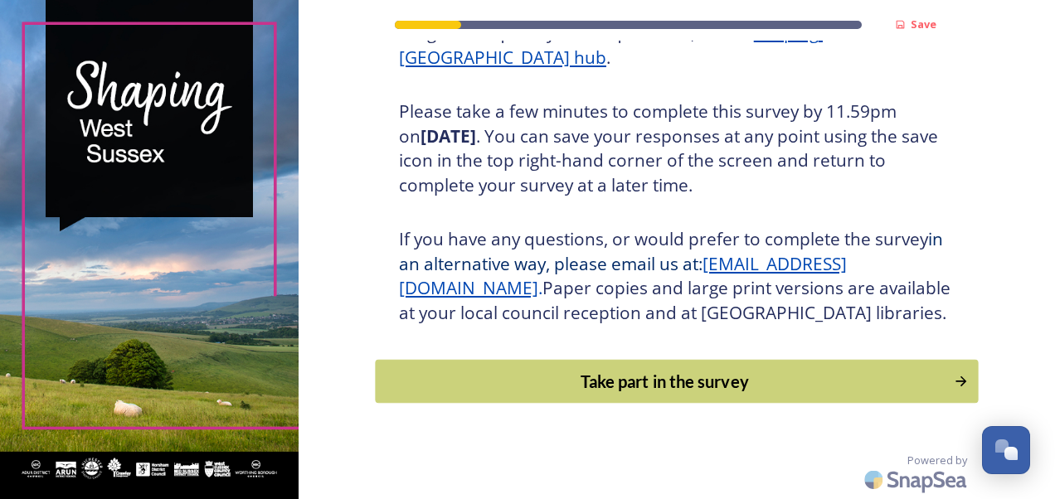
click at [907, 373] on div "Take part in the survey" at bounding box center [664, 381] width 561 height 25
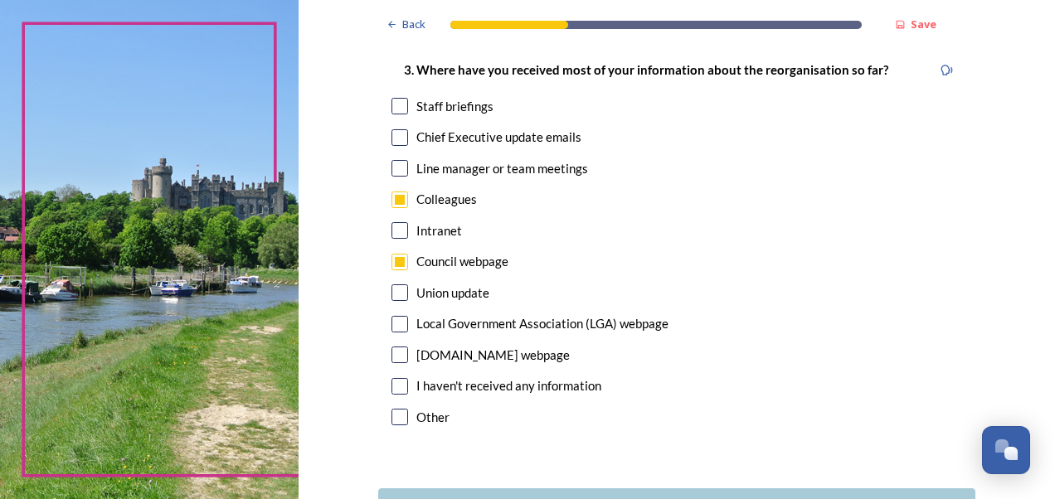
scroll to position [998, 0]
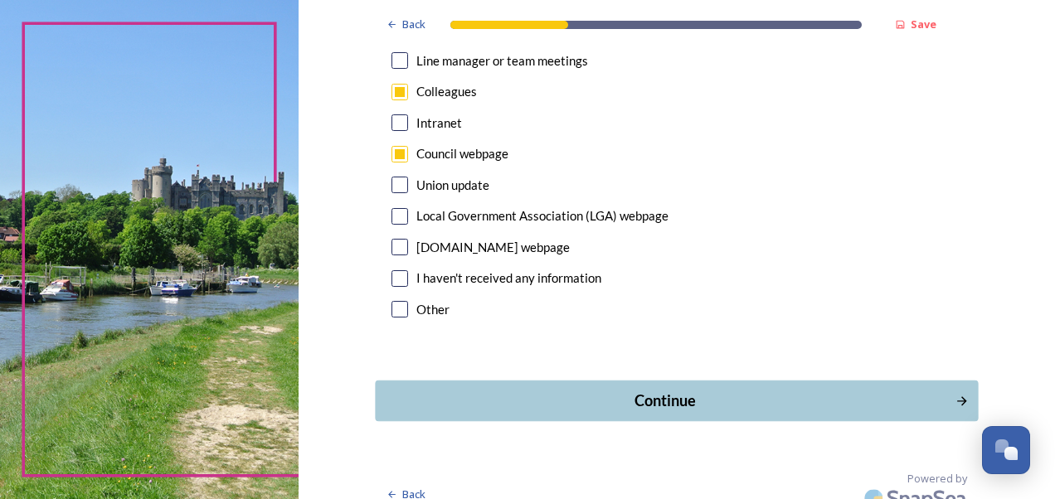
click at [914, 390] on div "Continue" at bounding box center [665, 401] width 562 height 22
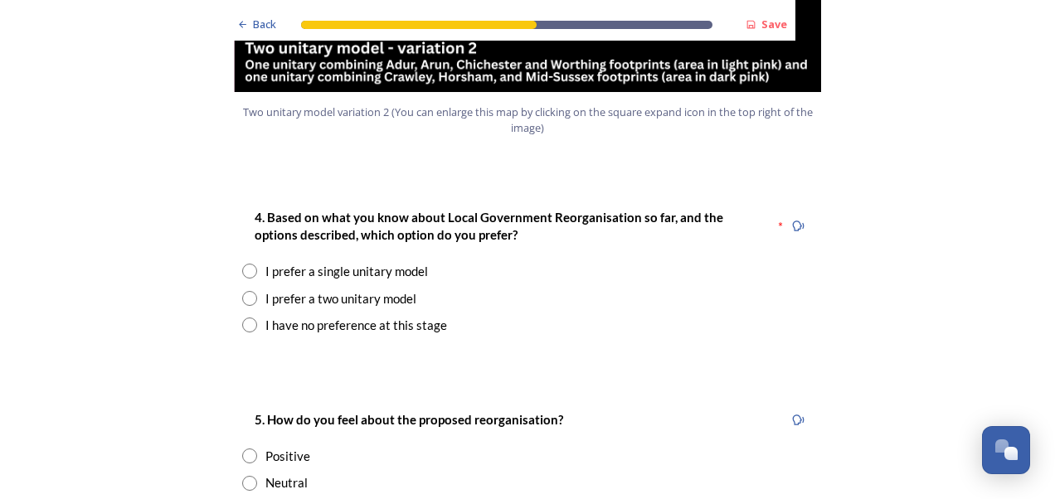
scroll to position [2112, 0]
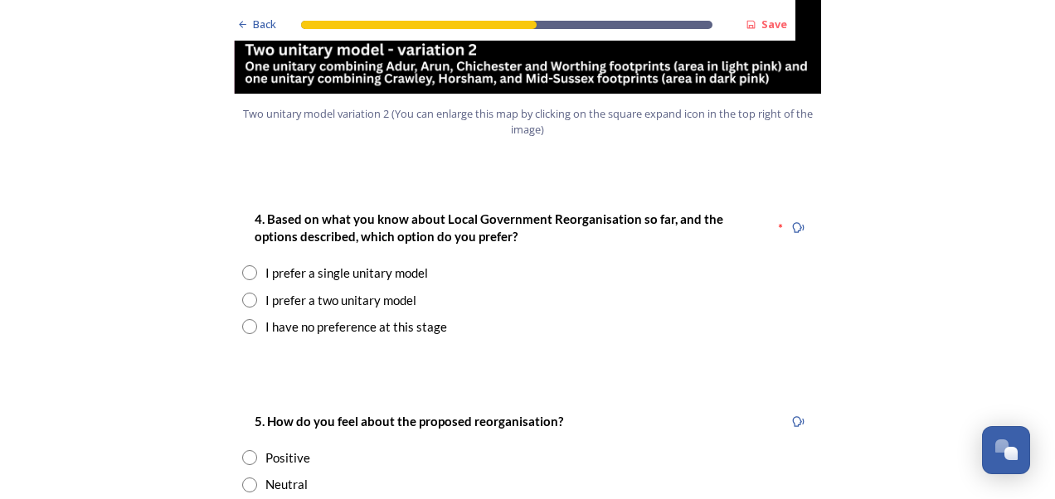
click at [320, 291] on div "I prefer a two unitary model" at bounding box center [340, 300] width 151 height 19
radio input "true"
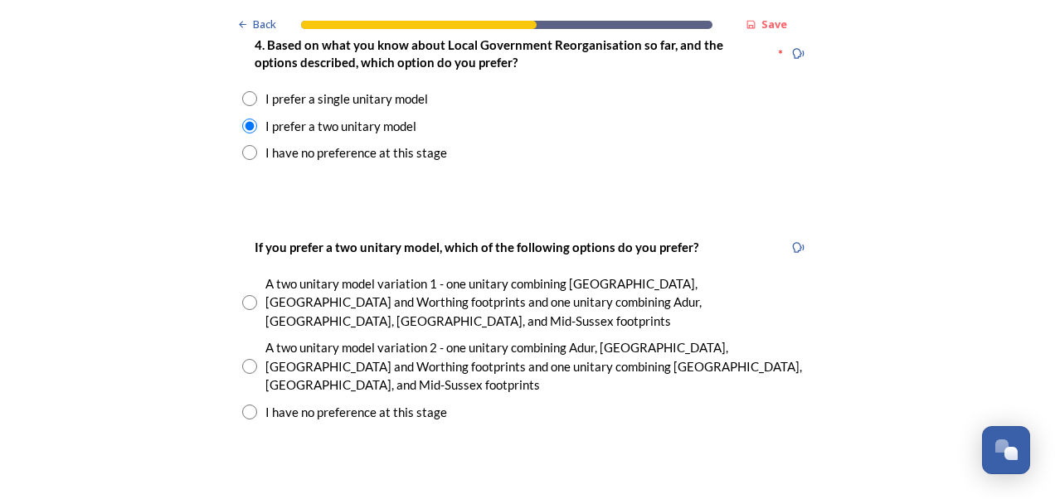
scroll to position [2299, 0]
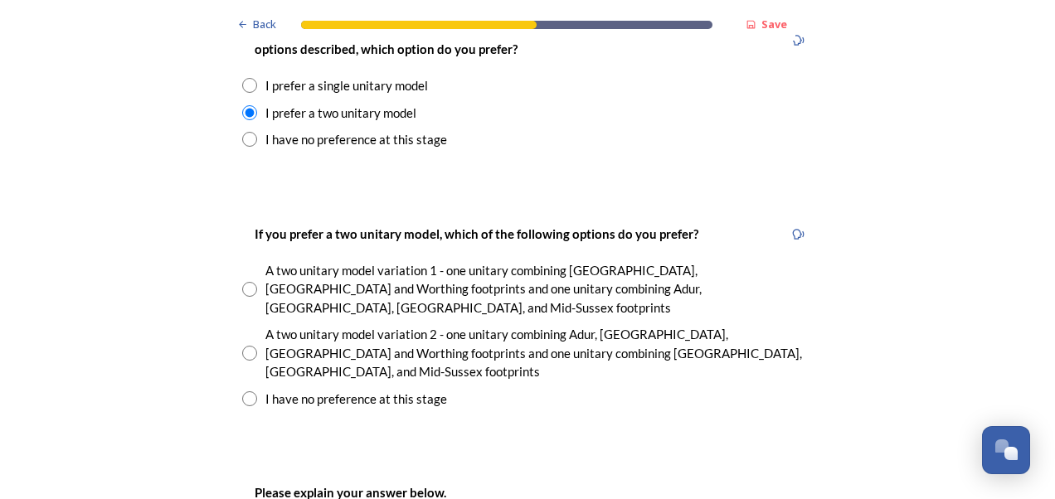
click at [246, 346] on input "radio" at bounding box center [249, 353] width 15 height 15
radio input "true"
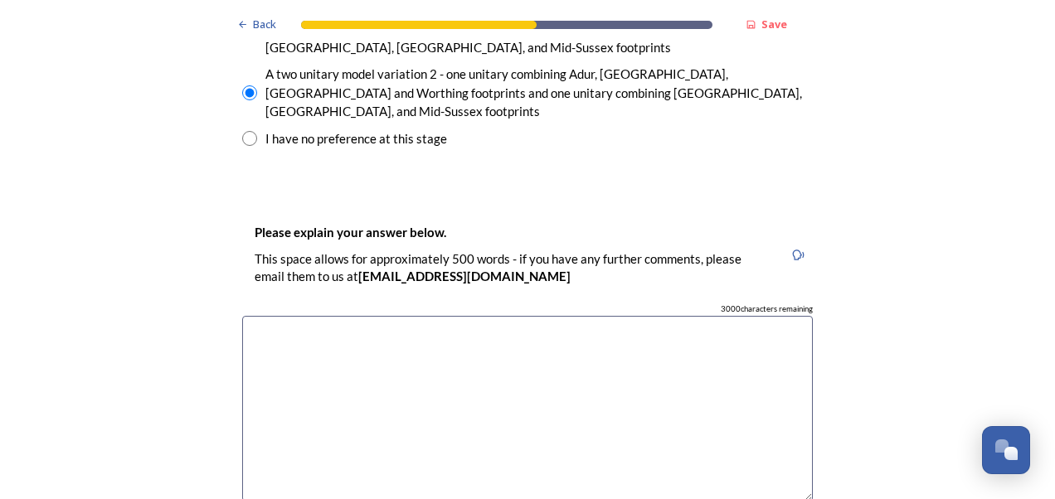
scroll to position [2573, 0]
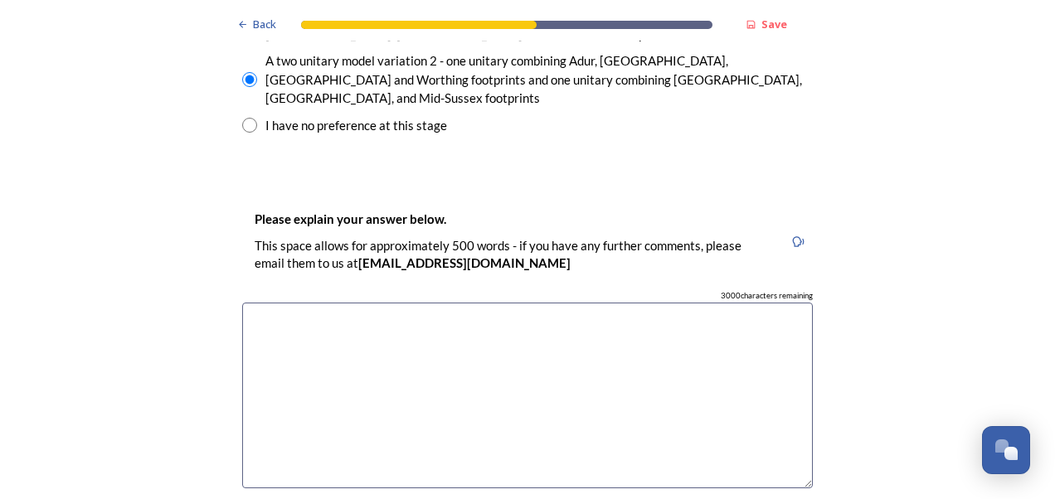
click at [649, 303] on textarea at bounding box center [527, 396] width 571 height 187
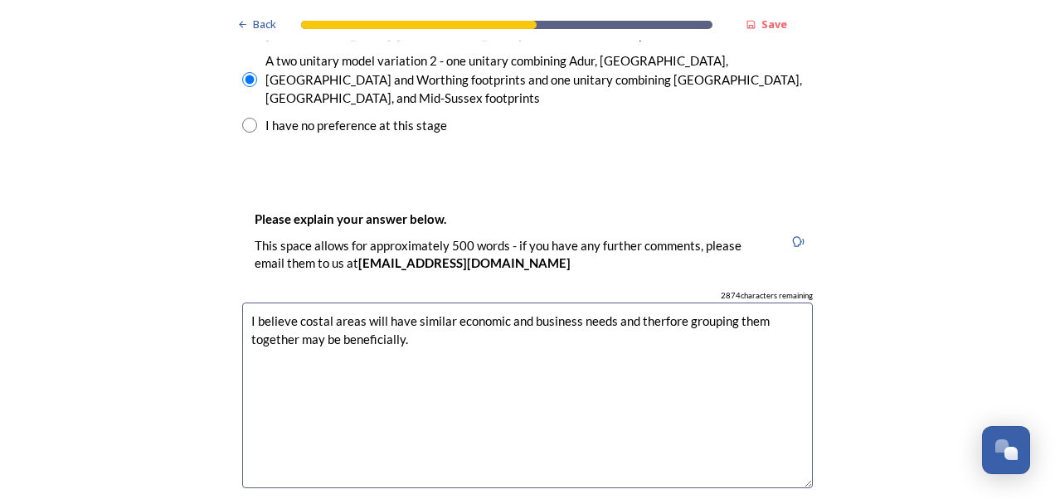
click at [652, 303] on textarea "I believe costal areas will have similar economic and business needs and therfo…" at bounding box center [527, 396] width 571 height 187
type textarea "I believe costal areas will have similar economic and business needs and theref…"
click at [1040, 272] on div "Back Save Prioritising future services As explained on our Shaping West Sussex …" at bounding box center [527, 254] width 1055 height 5655
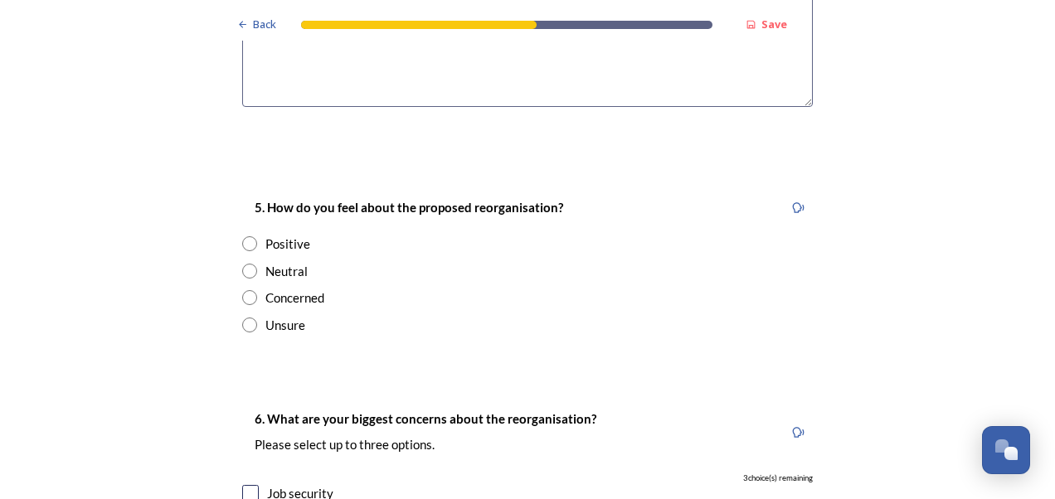
scroll to position [2988, 0]
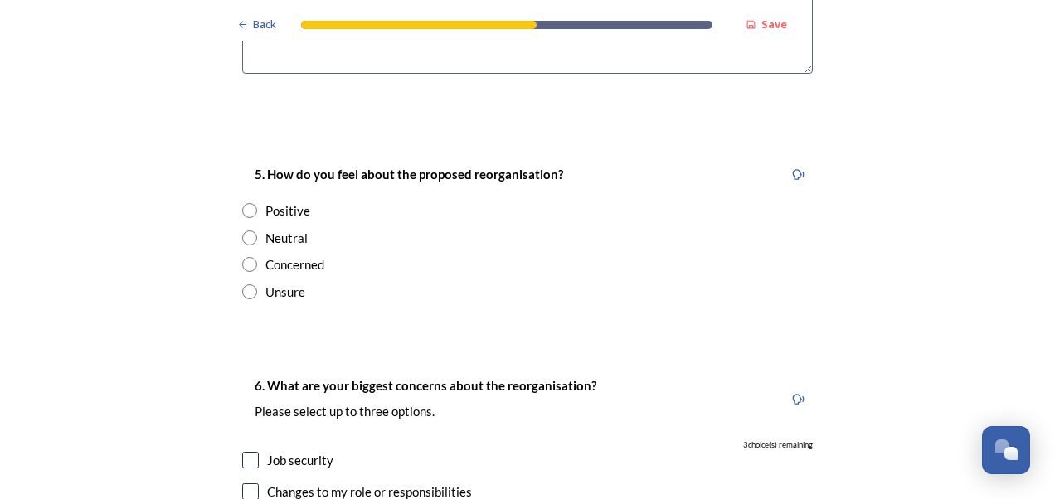
click at [272, 255] on div "Concerned" at bounding box center [294, 264] width 59 height 19
radio input "true"
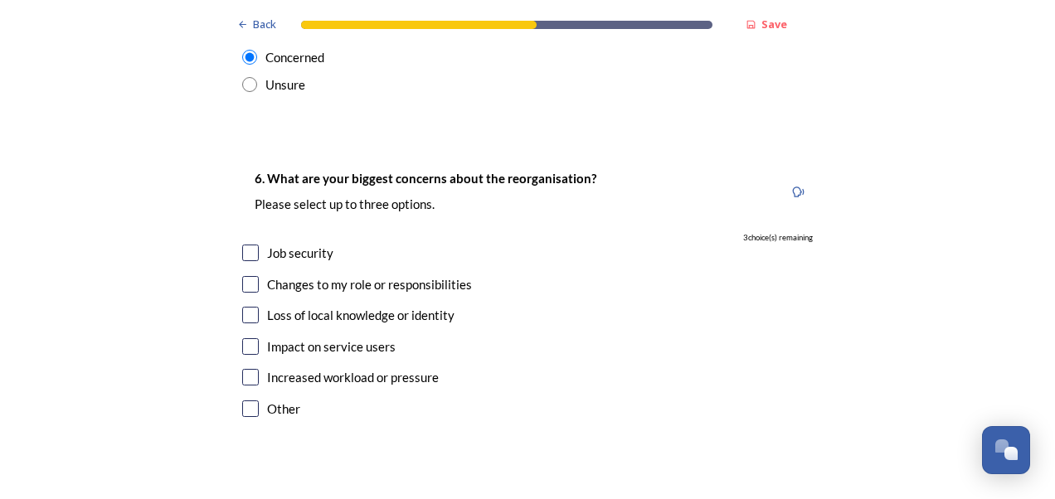
scroll to position [3208, 0]
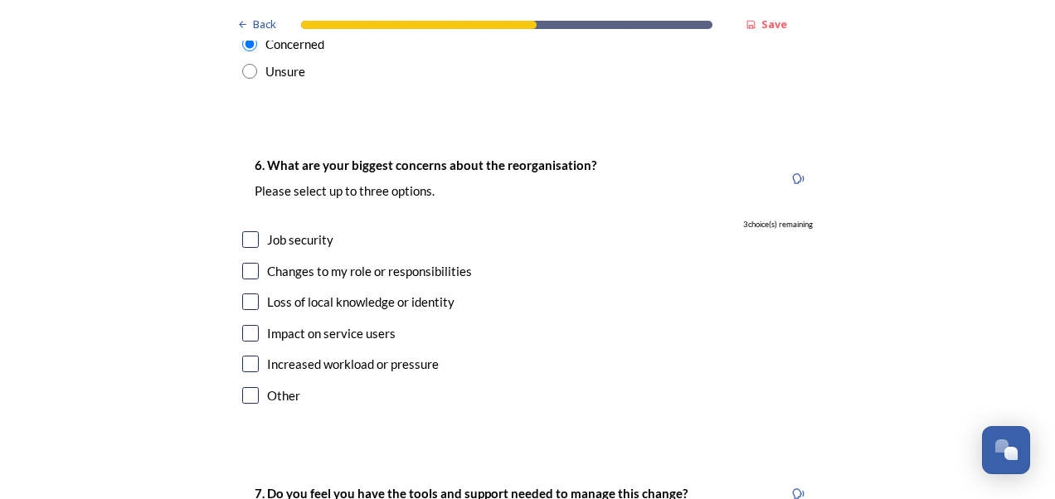
click at [246, 294] on input "checkbox" at bounding box center [250, 302] width 17 height 17
checkbox input "true"
click at [242, 325] on input "checkbox" at bounding box center [250, 333] width 17 height 17
checkbox input "true"
click at [244, 387] on input "checkbox" at bounding box center [250, 395] width 17 height 17
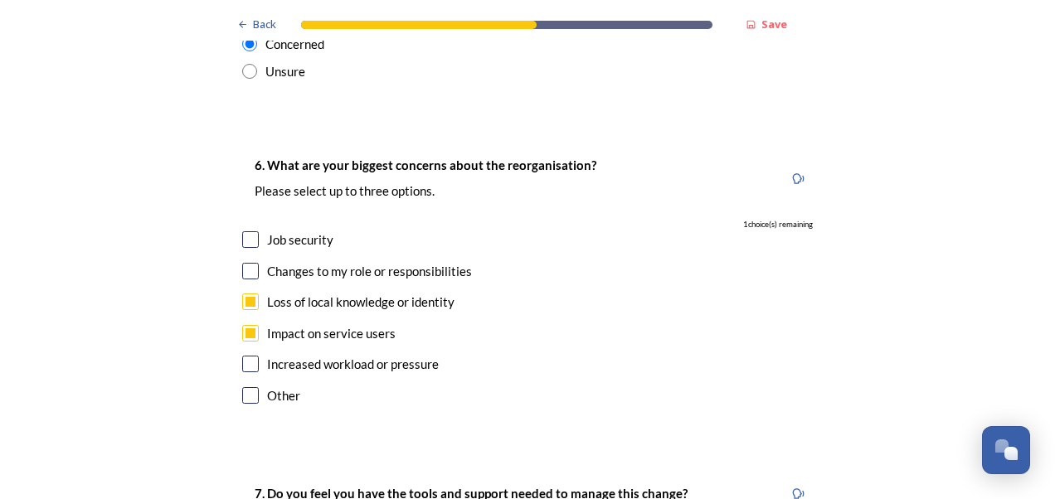
checkbox input "true"
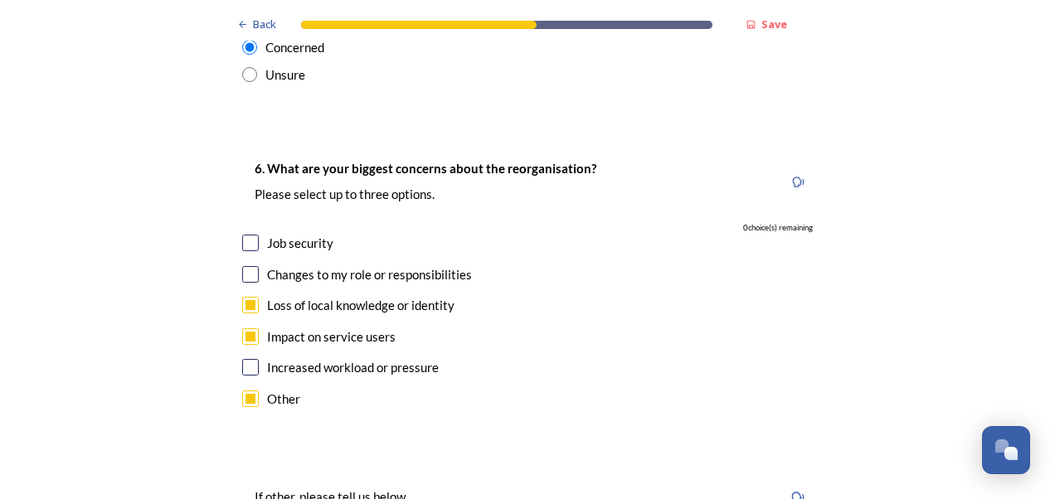
scroll to position [3200, 0]
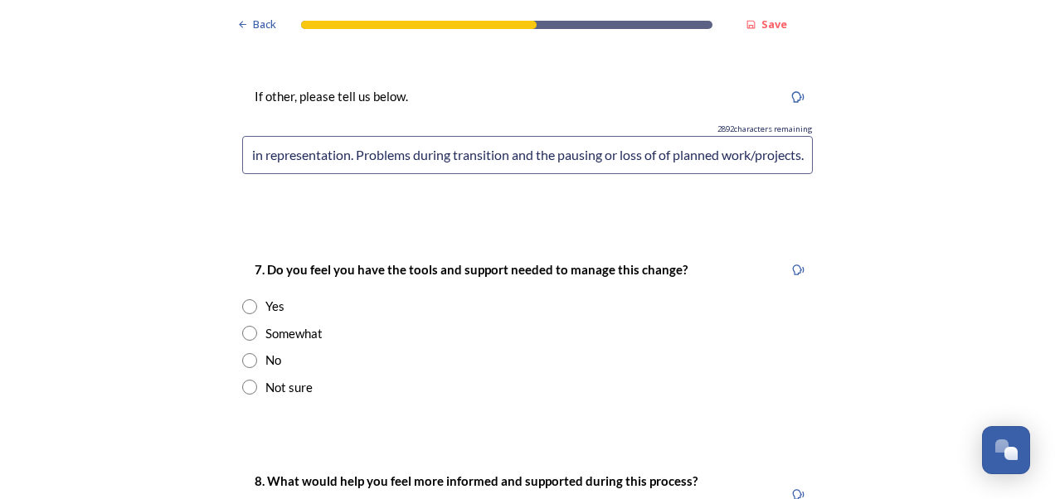
scroll to position [3723, 0]
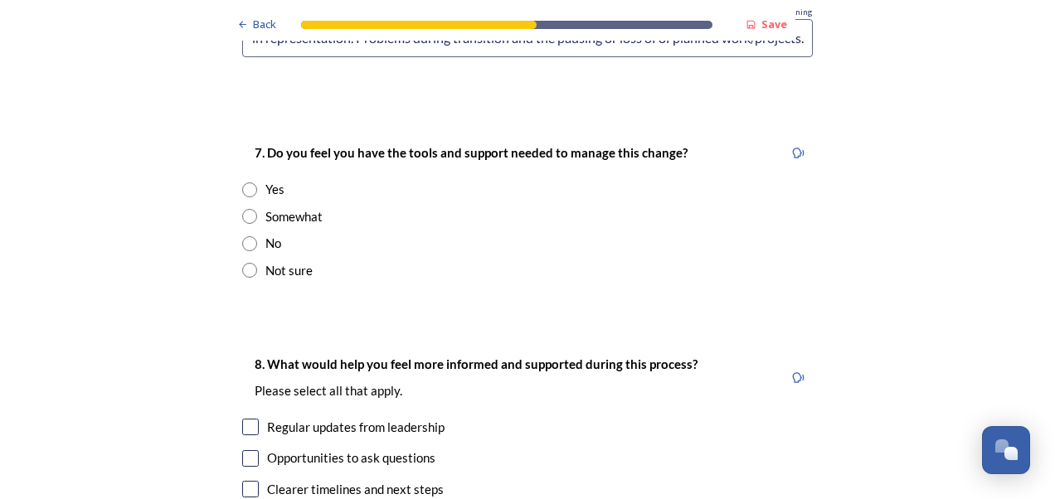
type input "Reduction in representation. Problems during transition and the pausing or loss…"
click at [296, 207] on div "Somewhat" at bounding box center [293, 216] width 57 height 19
radio input "true"
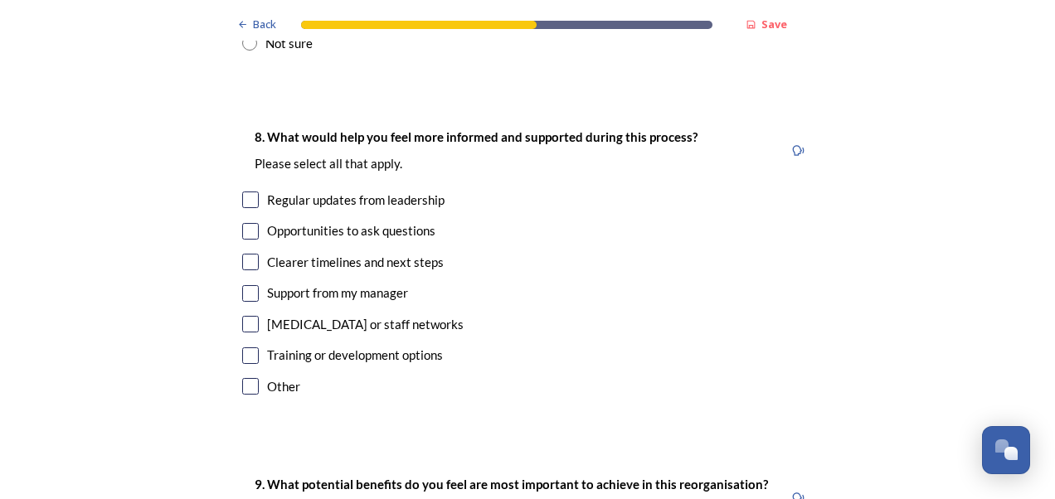
scroll to position [3978, 0]
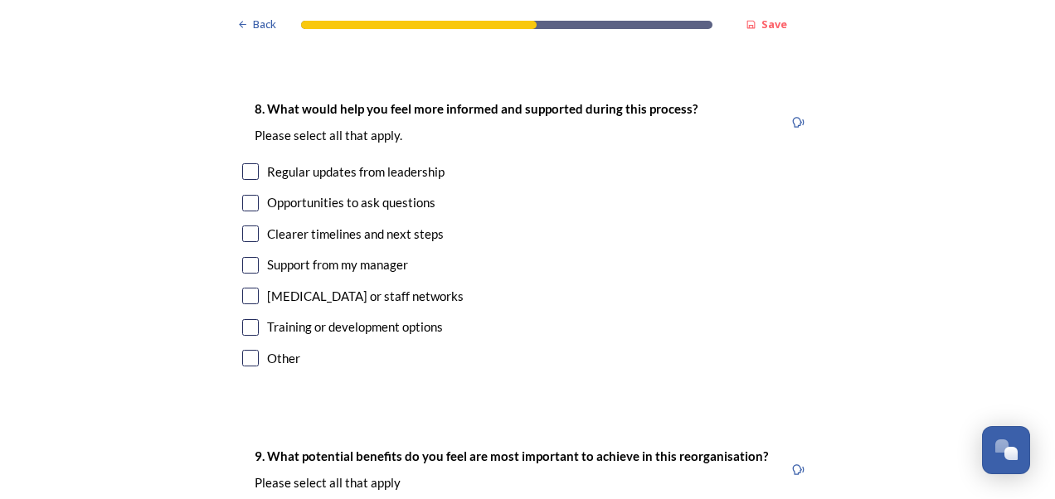
click at [248, 163] on input "checkbox" at bounding box center [250, 171] width 17 height 17
checkbox input "true"
click at [249, 195] on input "checkbox" at bounding box center [250, 203] width 17 height 17
checkbox input "true"
click at [247, 226] on input "checkbox" at bounding box center [250, 234] width 17 height 17
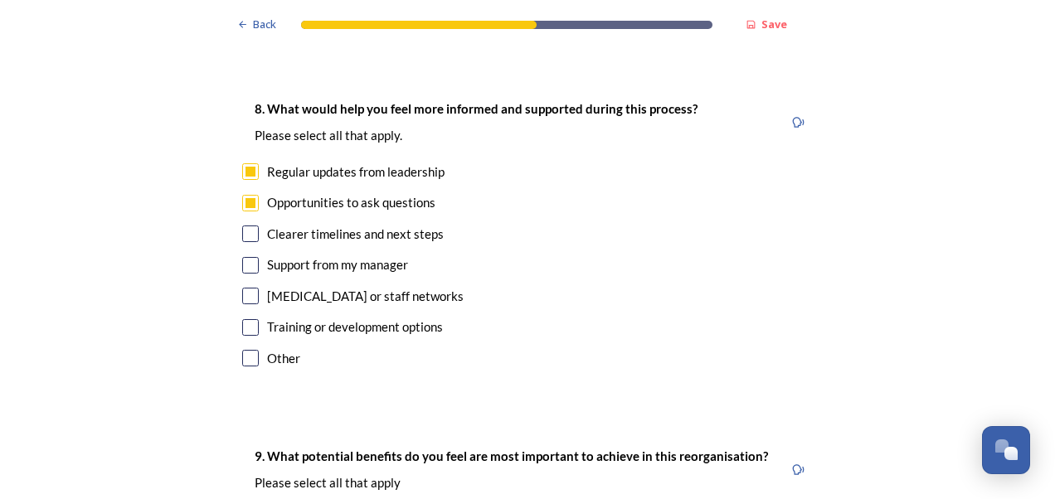
checkbox input "true"
click at [251, 350] on input "checkbox" at bounding box center [250, 358] width 17 height 17
checkbox input "true"
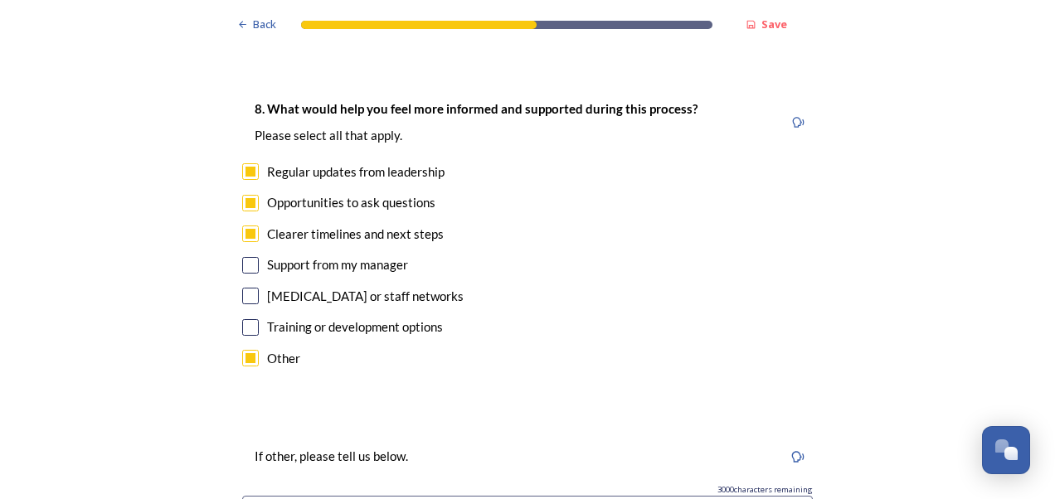
type input "G"
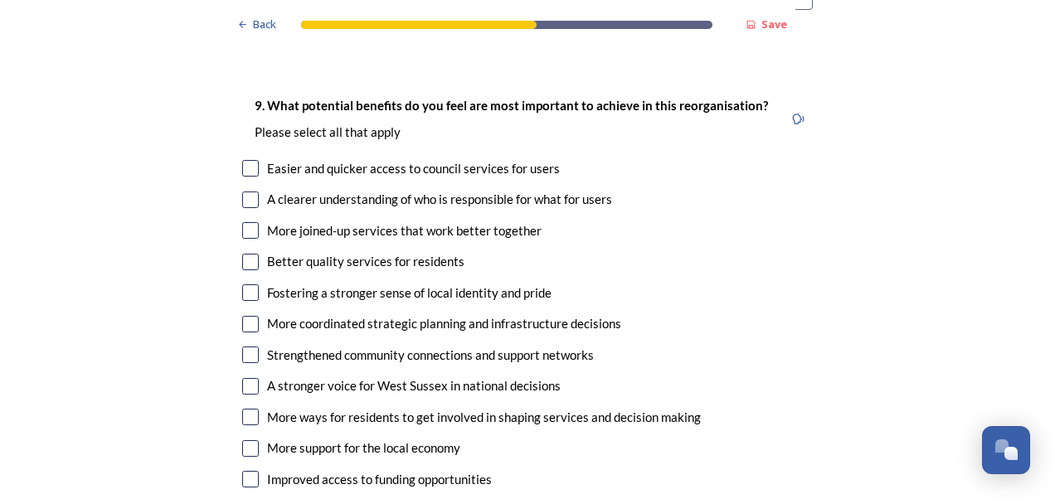
scroll to position [4424, 0]
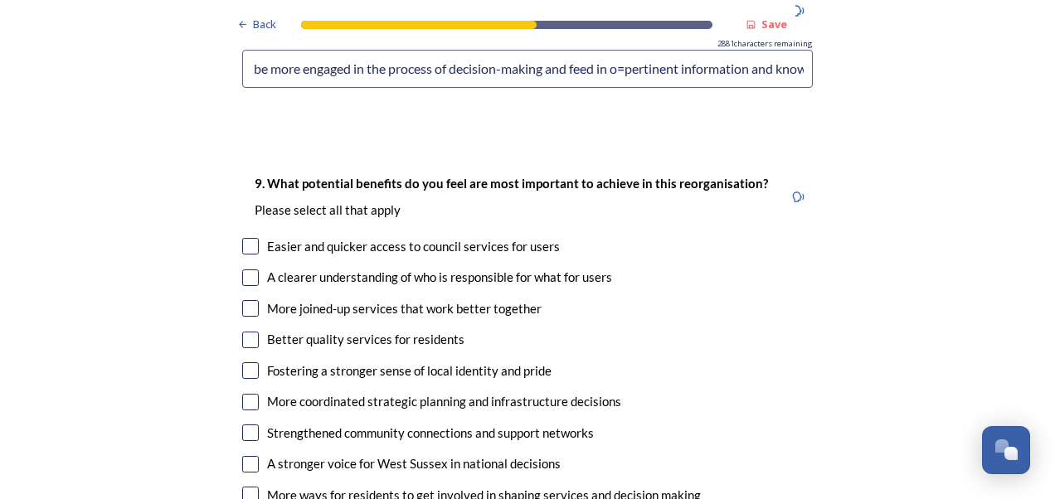
type input "The opportunity to be more engaged in the process of decision-making and feed i…"
click at [418, 237] on div "Easier and quicker access to council services for users" at bounding box center [413, 246] width 293 height 19
checkbox input "true"
click at [275, 299] on div "More joined-up services that work better together" at bounding box center [404, 308] width 275 height 19
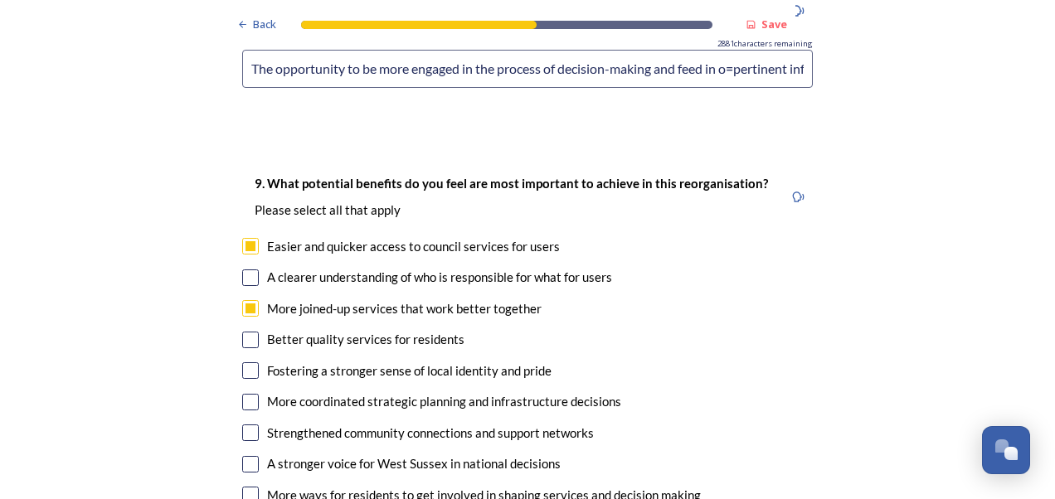
checkbox input "true"
click at [255, 392] on div "More coordinated strategic planning and infrastructure decisions" at bounding box center [527, 401] width 571 height 19
checkbox input "true"
click at [249, 425] on input "checkbox" at bounding box center [250, 433] width 17 height 17
checkbox input "true"
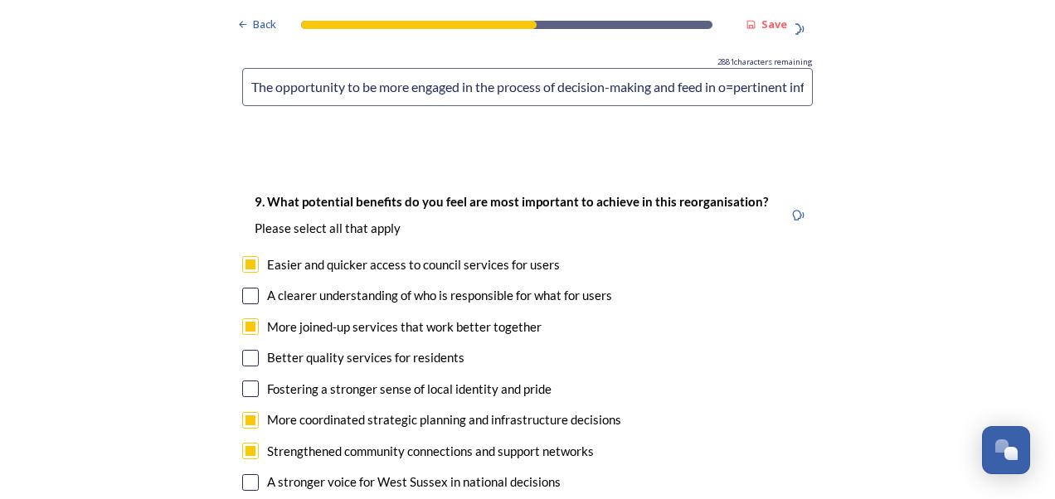
scroll to position [4415, 0]
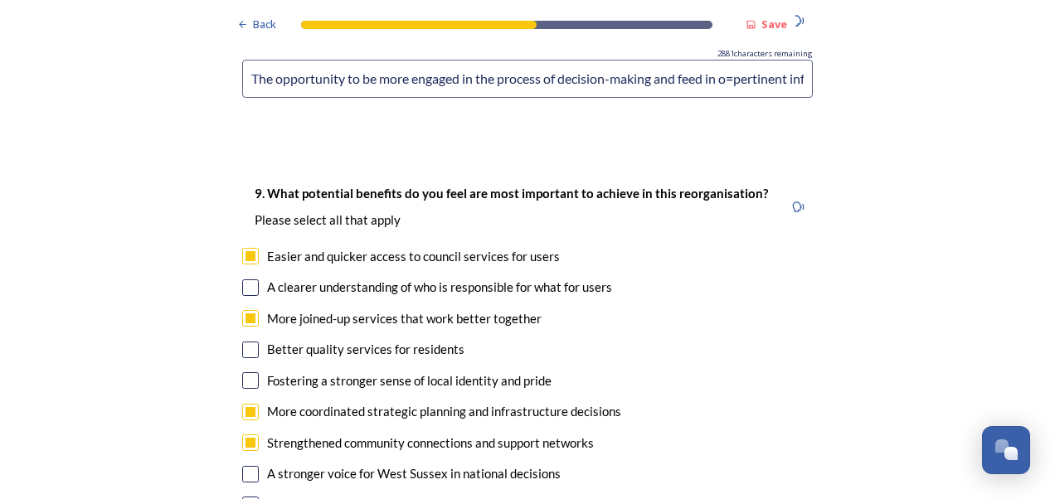
checkbox input "true"
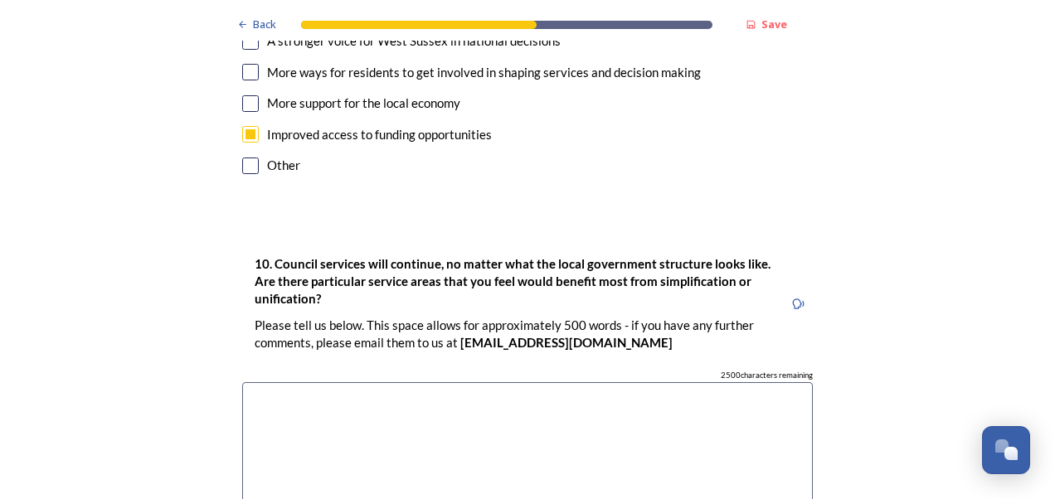
scroll to position [4891, 0]
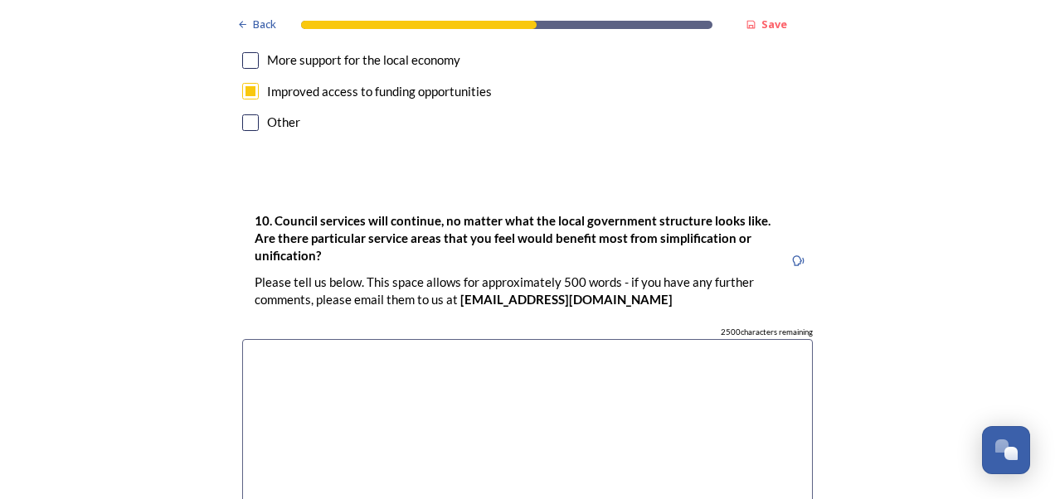
click at [723, 339] on textarea at bounding box center [527, 432] width 571 height 187
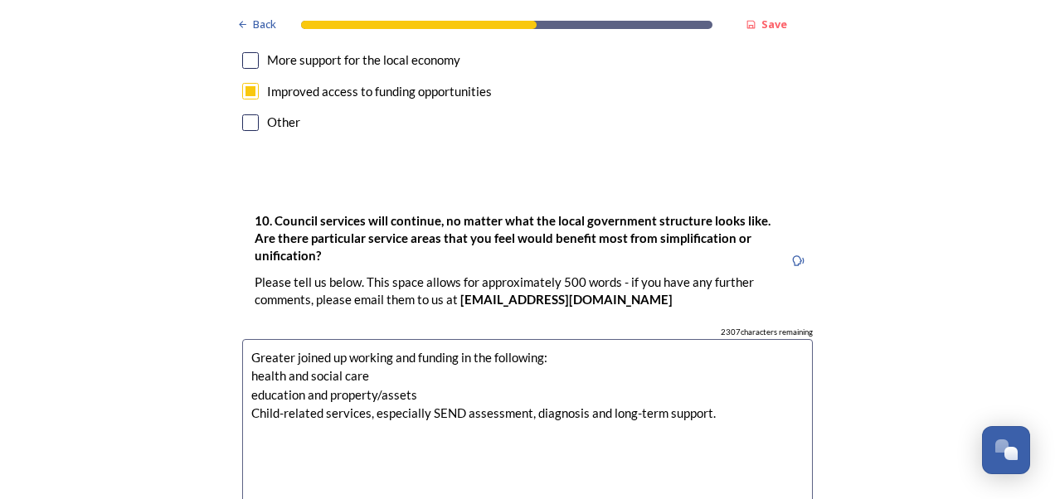
click at [246, 339] on textarea "Greater joined up working and funding in the following: health and social care …" at bounding box center [527, 432] width 571 height 187
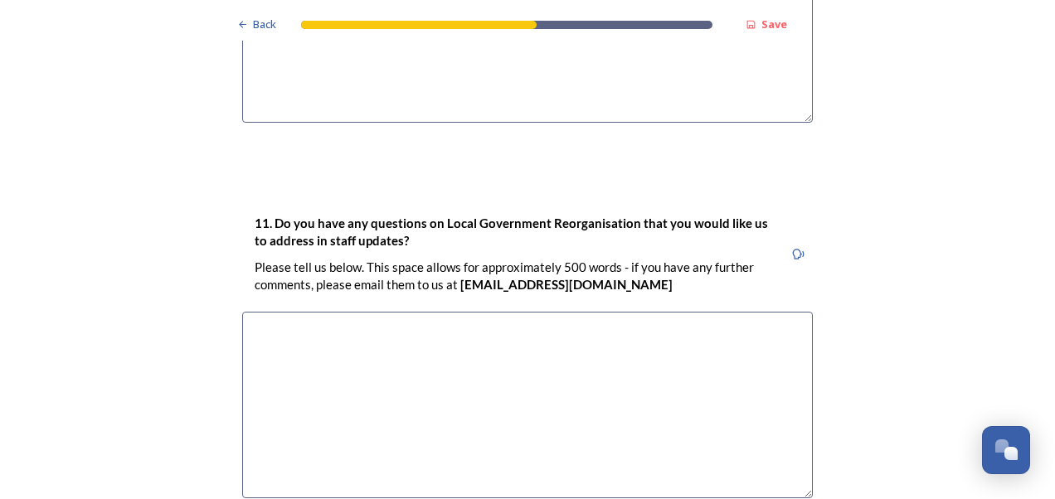
scroll to position [5357, 0]
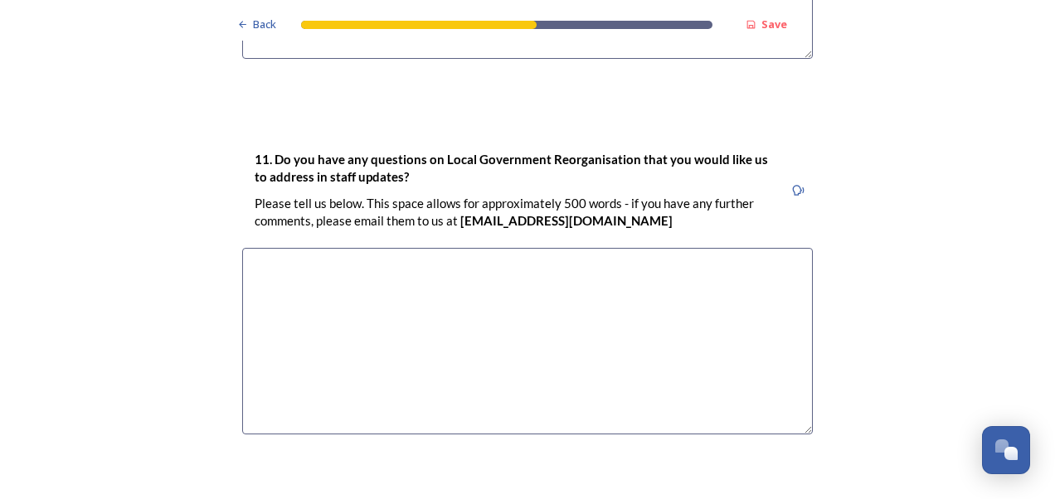
type textarea "Greater joined up working and funding in the following: Health and social care …"
click at [644, 248] on textarea at bounding box center [527, 341] width 571 height 187
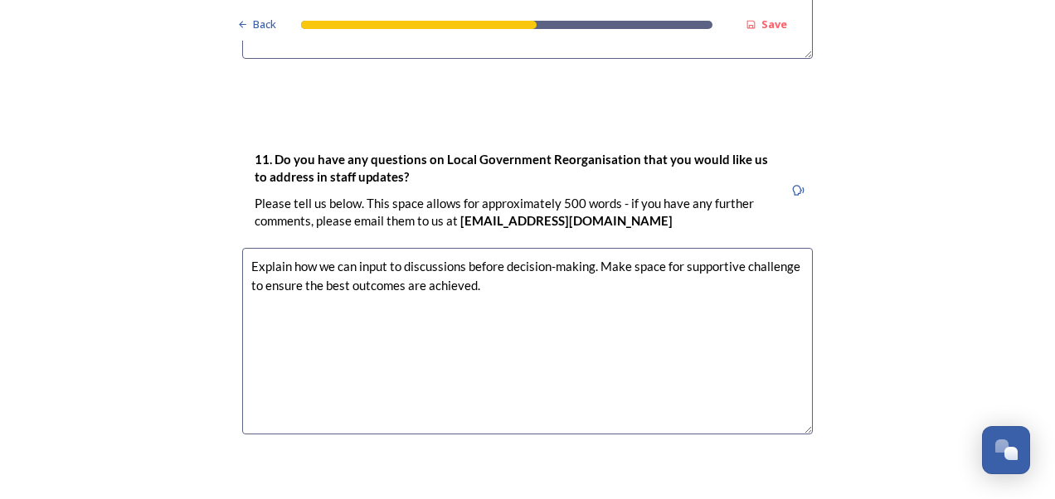
scroll to position [5413, 0]
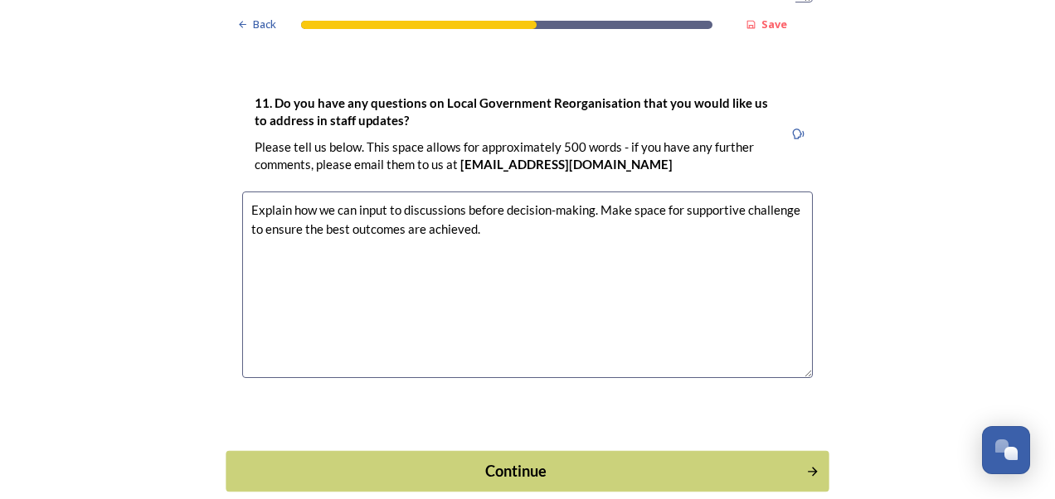
type textarea "Explain how we can input to discussions before decision-making. Make space for …"
click at [805, 465] on icon "Continue" at bounding box center [812, 472] width 14 height 15
